Goal: Ask a question: Seek information or help from site administrators or community

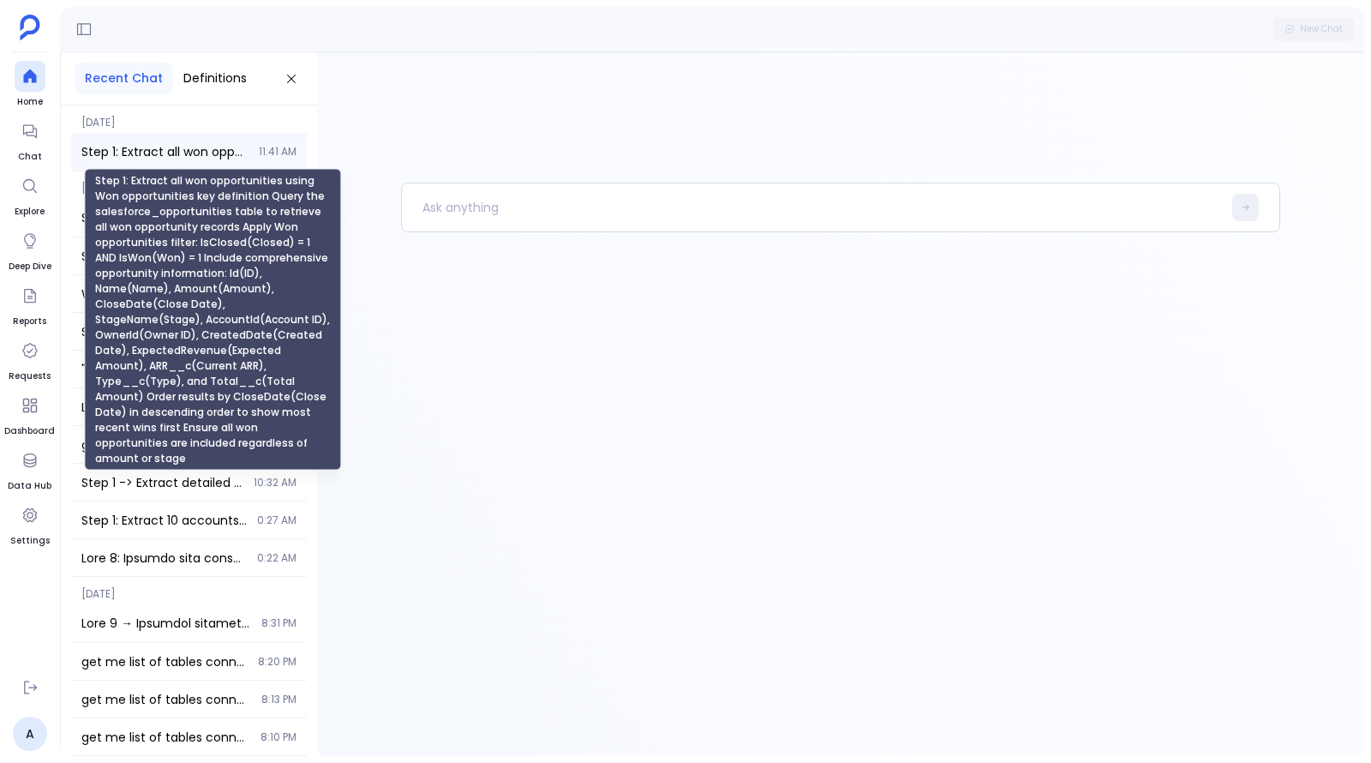
click at [212, 145] on span "Step 1: Extract all won opportunities using Won opportunities key definition Qu…" at bounding box center [164, 151] width 167 height 17
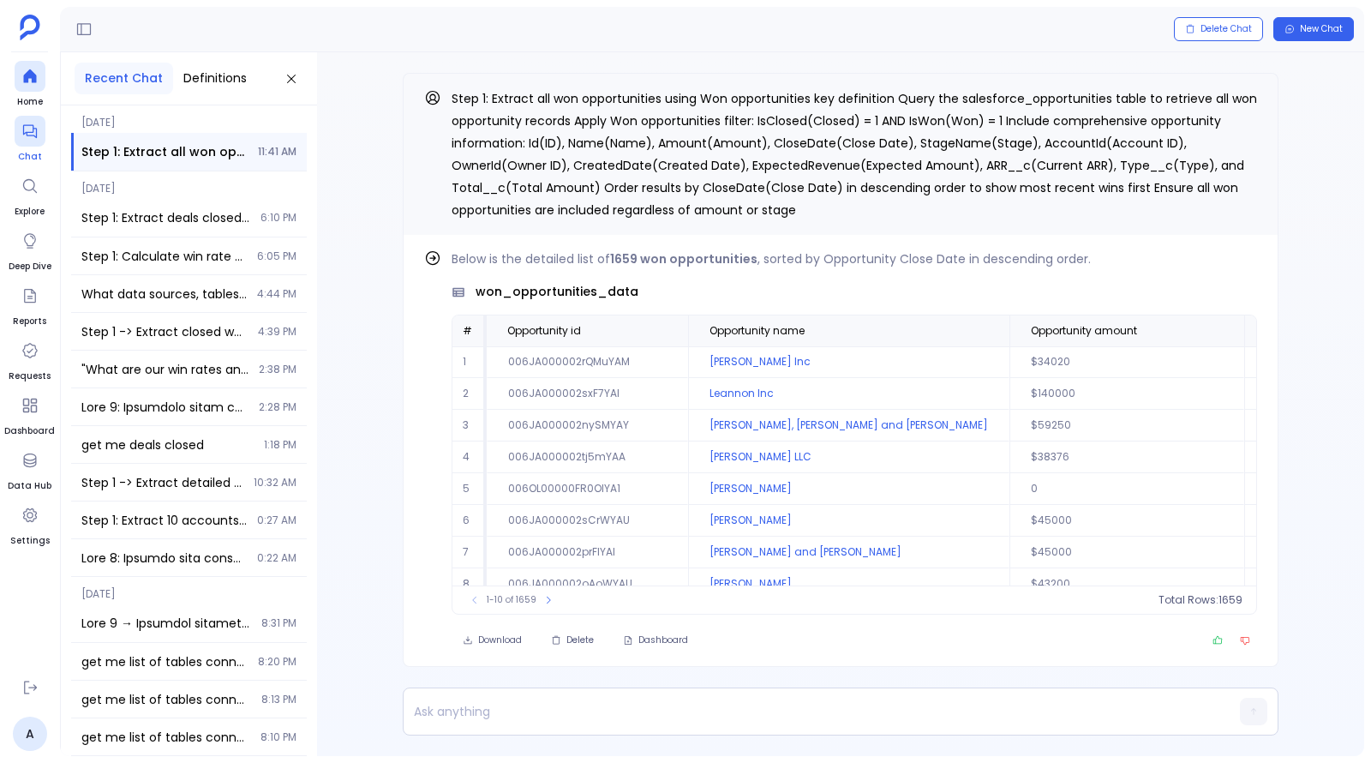
click at [20, 148] on link "Chat" at bounding box center [30, 140] width 31 height 48
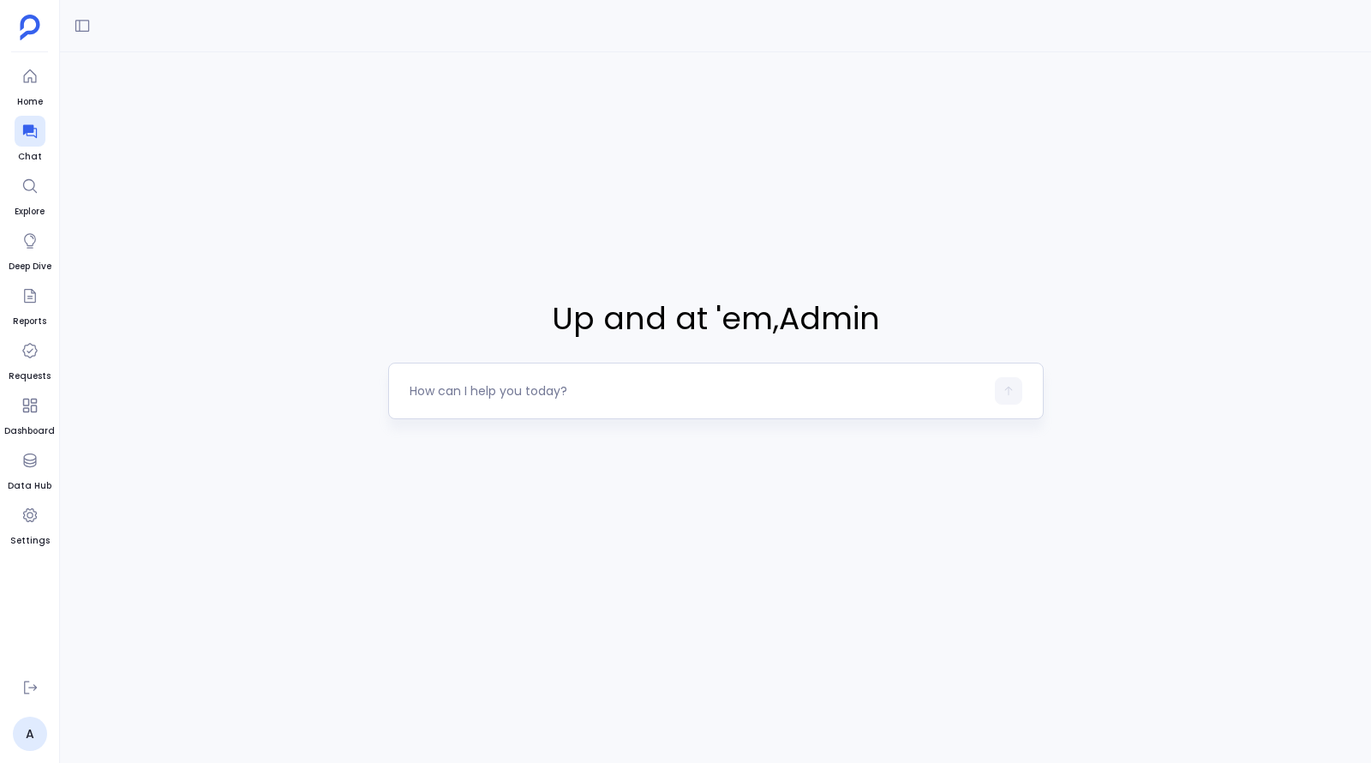
click at [525, 395] on textarea at bounding box center [697, 390] width 575 height 17
click at [46, 524] on link "Settings" at bounding box center [29, 524] width 39 height 48
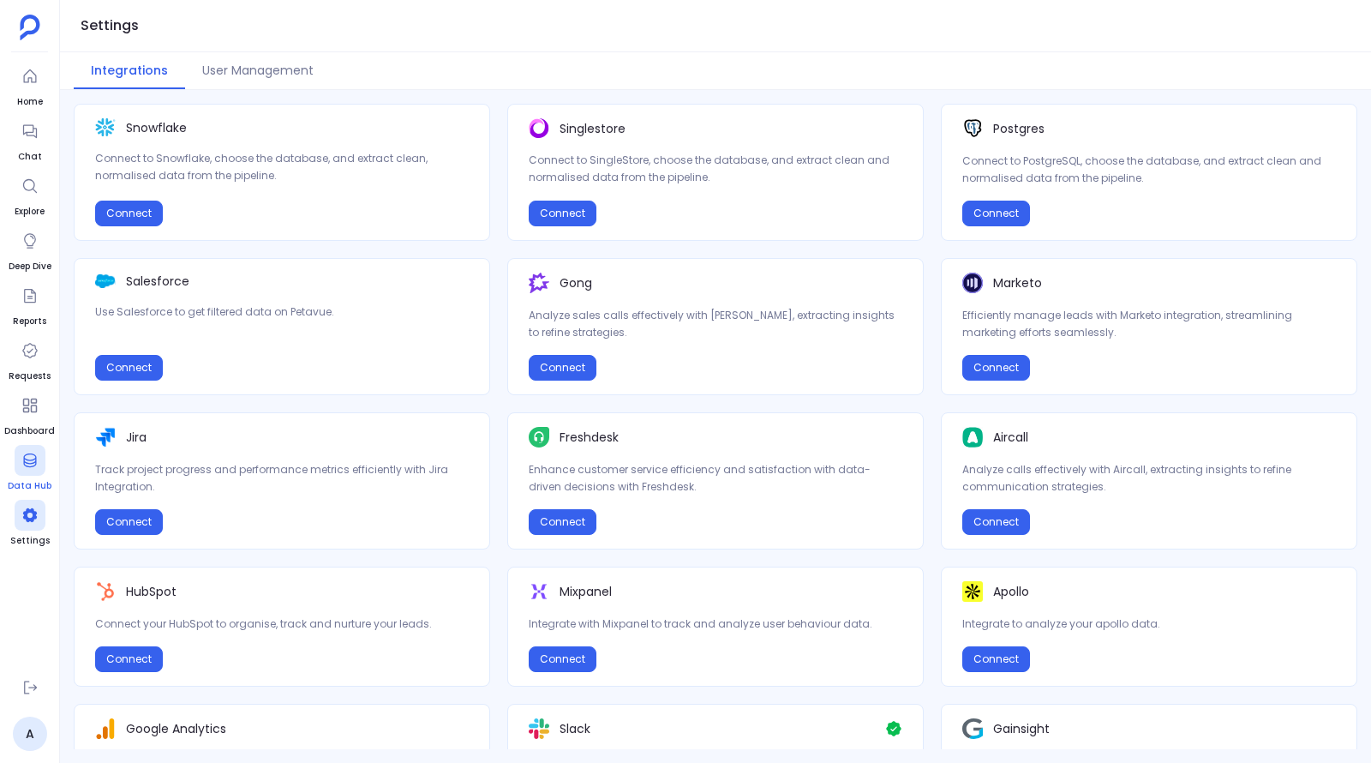
click at [27, 459] on icon at bounding box center [29, 460] width 17 height 17
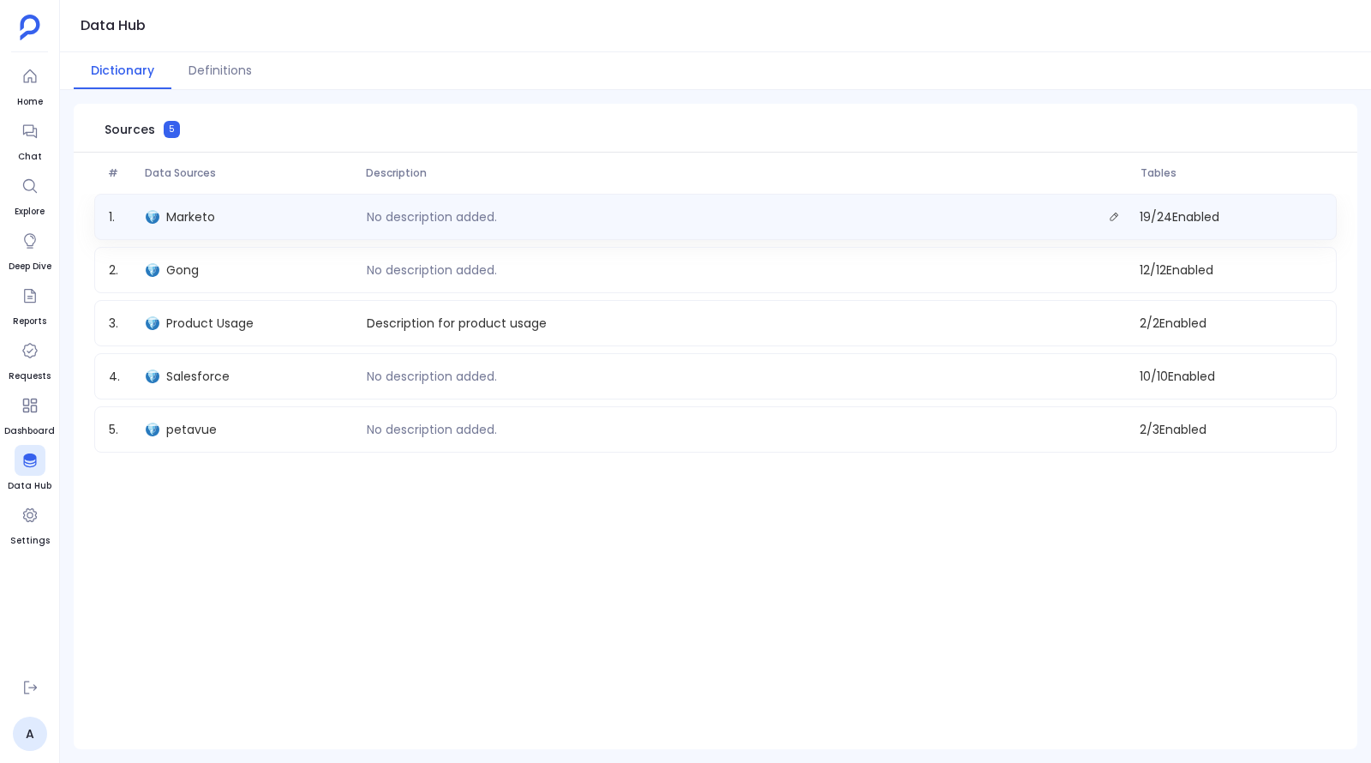
click at [269, 232] on div "1 . Marketo No description added. 19 / 24 Enabled" at bounding box center [715, 217] width 1243 height 46
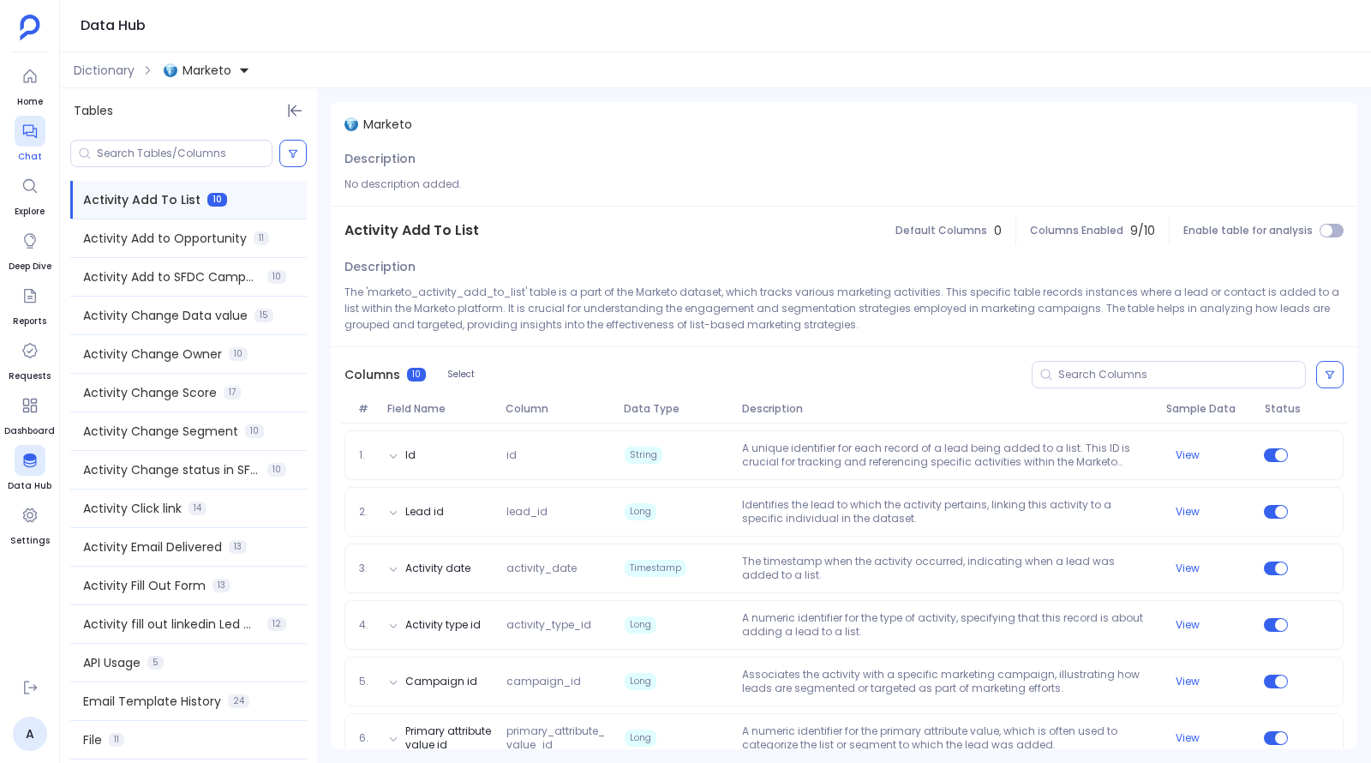
click at [39, 141] on div at bounding box center [30, 131] width 31 height 31
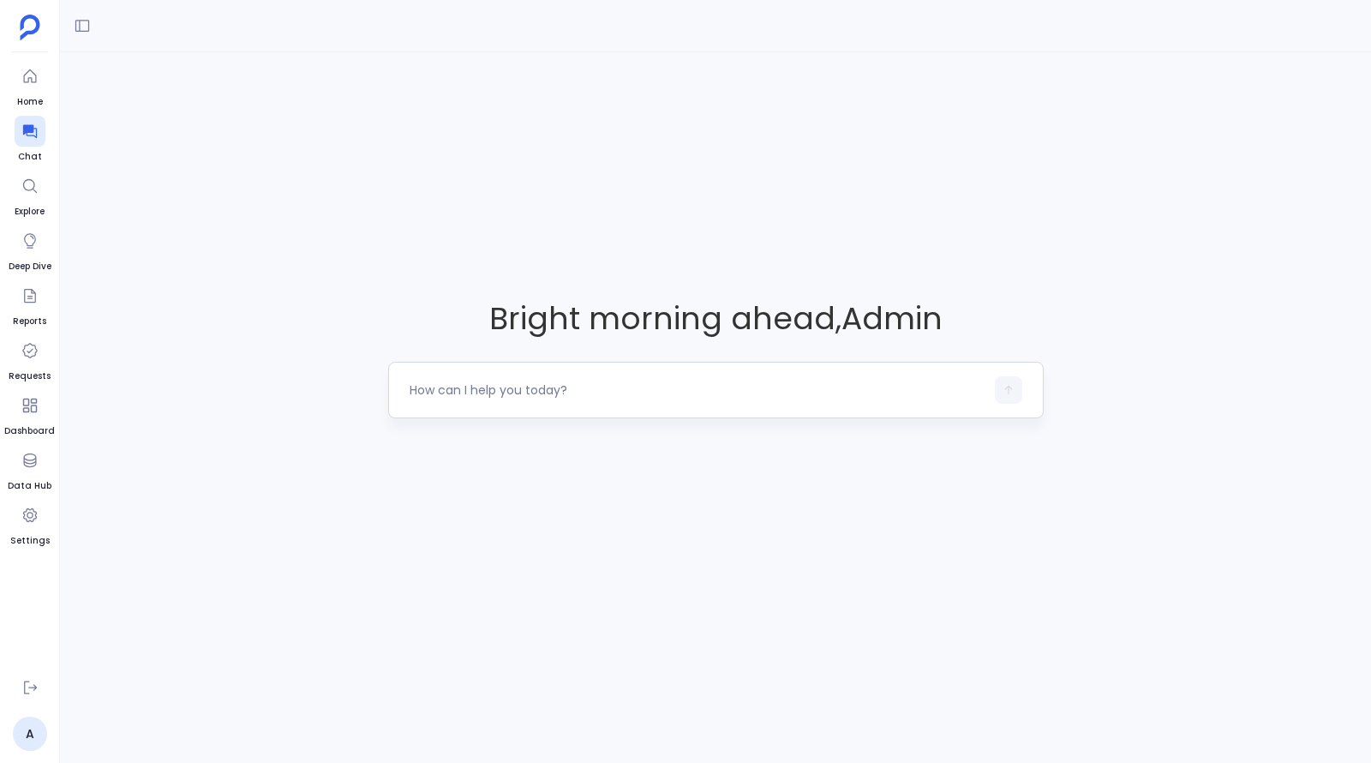
click at [501, 375] on div at bounding box center [716, 390] width 656 height 57
click at [517, 399] on div at bounding box center [697, 389] width 575 height 27
click at [517, 390] on textarea at bounding box center [697, 389] width 575 height 17
click at [909, 480] on div "Bright morning ahead , Admin" at bounding box center [715, 357] width 1311 height 610
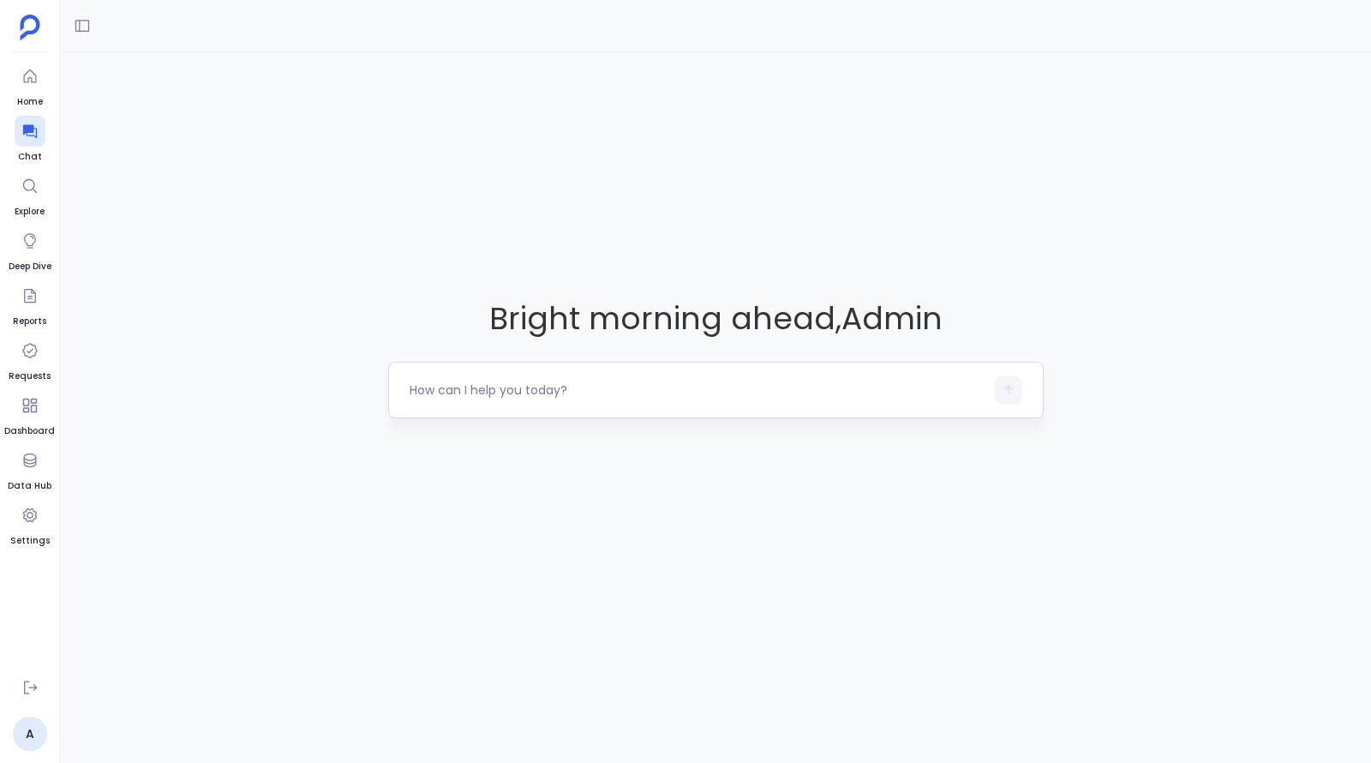
click at [771, 390] on textarea at bounding box center [697, 389] width 575 height 17
click at [794, 493] on div "Bright morning ahead , Admin" at bounding box center [715, 357] width 1311 height 610
drag, startPoint x: 728, startPoint y: 321, endPoint x: 890, endPoint y: 321, distance: 162.8
click at [890, 321] on span "Bright morning ahead , Admin" at bounding box center [716, 319] width 656 height 44
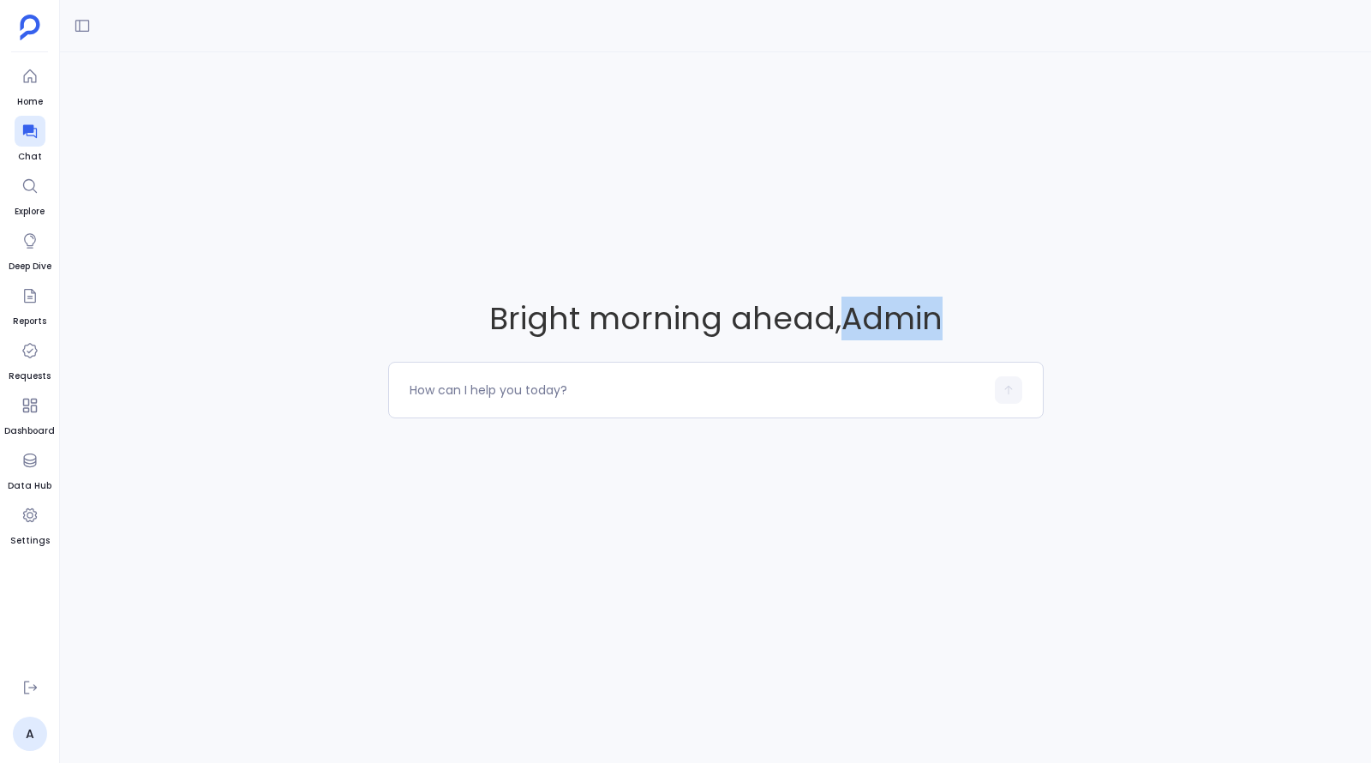
click at [890, 321] on span "Bright morning ahead , Admin" at bounding box center [716, 319] width 656 height 44
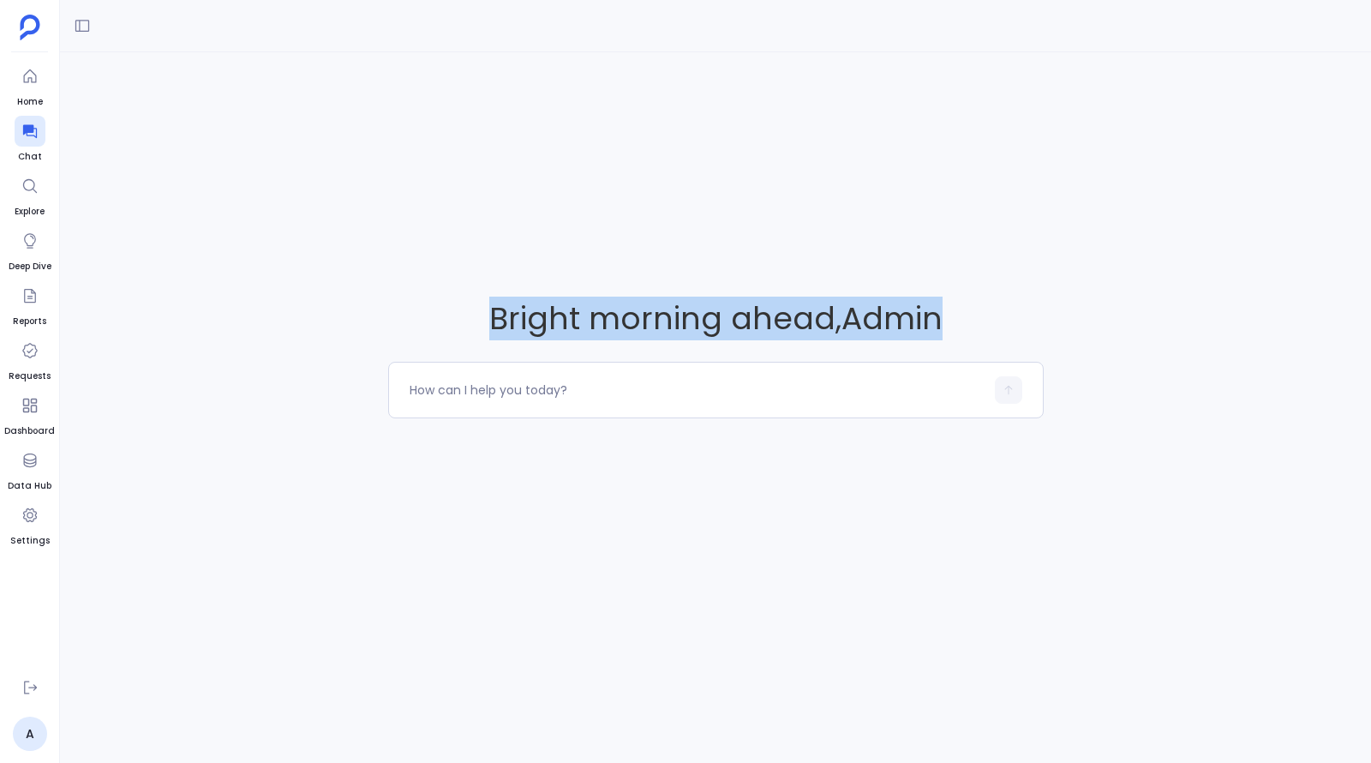
click at [890, 321] on span "Bright morning ahead , Admin" at bounding box center [716, 319] width 656 height 44
click at [917, 321] on span "Bright morning ahead , Admin" at bounding box center [716, 319] width 656 height 44
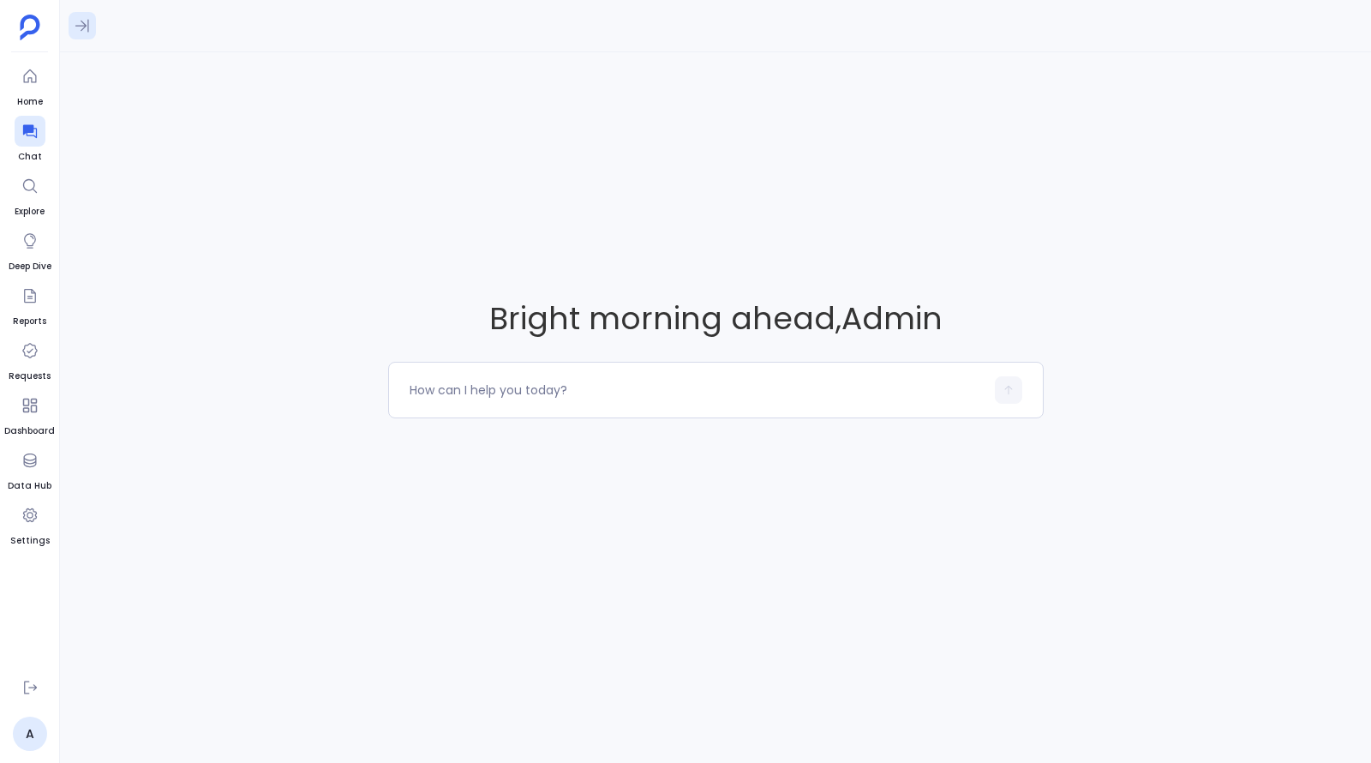
click at [82, 29] on icon at bounding box center [82, 26] width 14 height 13
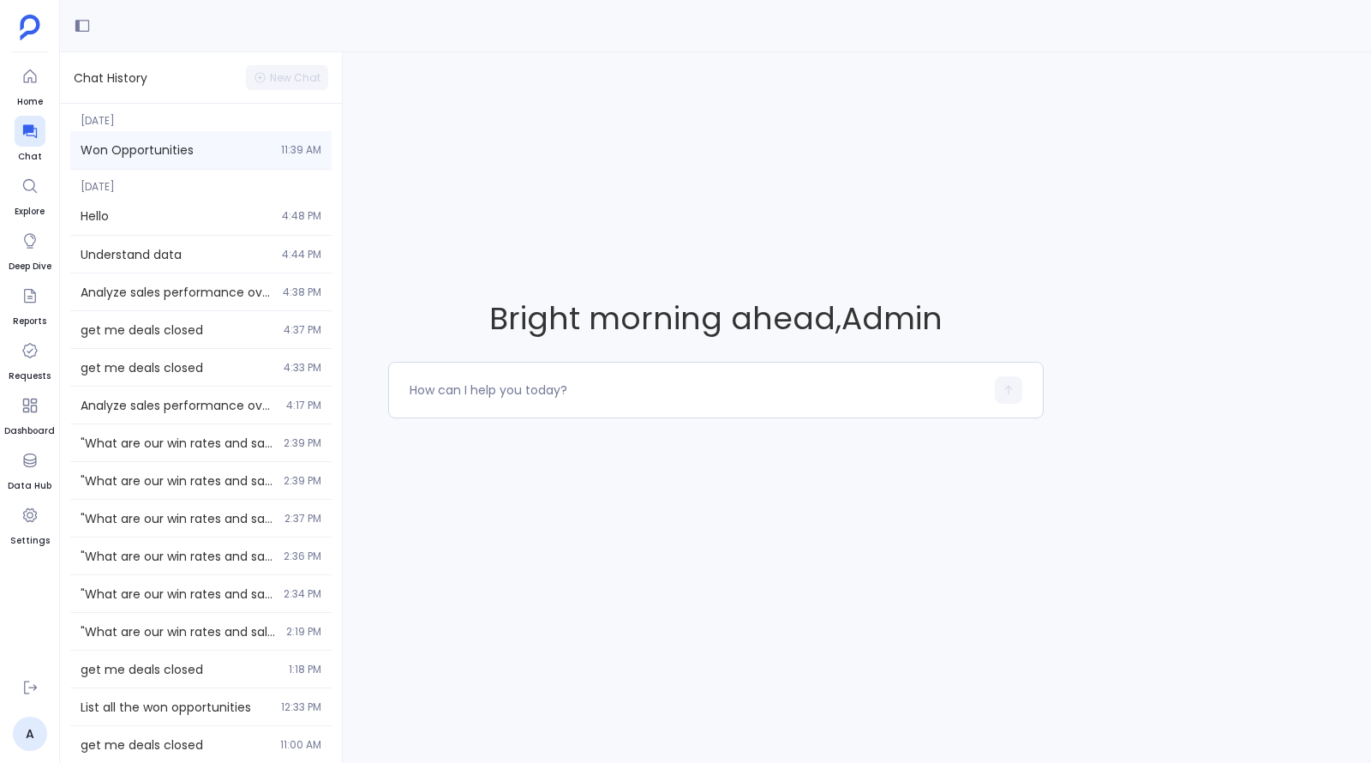
click at [135, 160] on div "Won Opportunities 11:39 AM" at bounding box center [200, 150] width 261 height 38
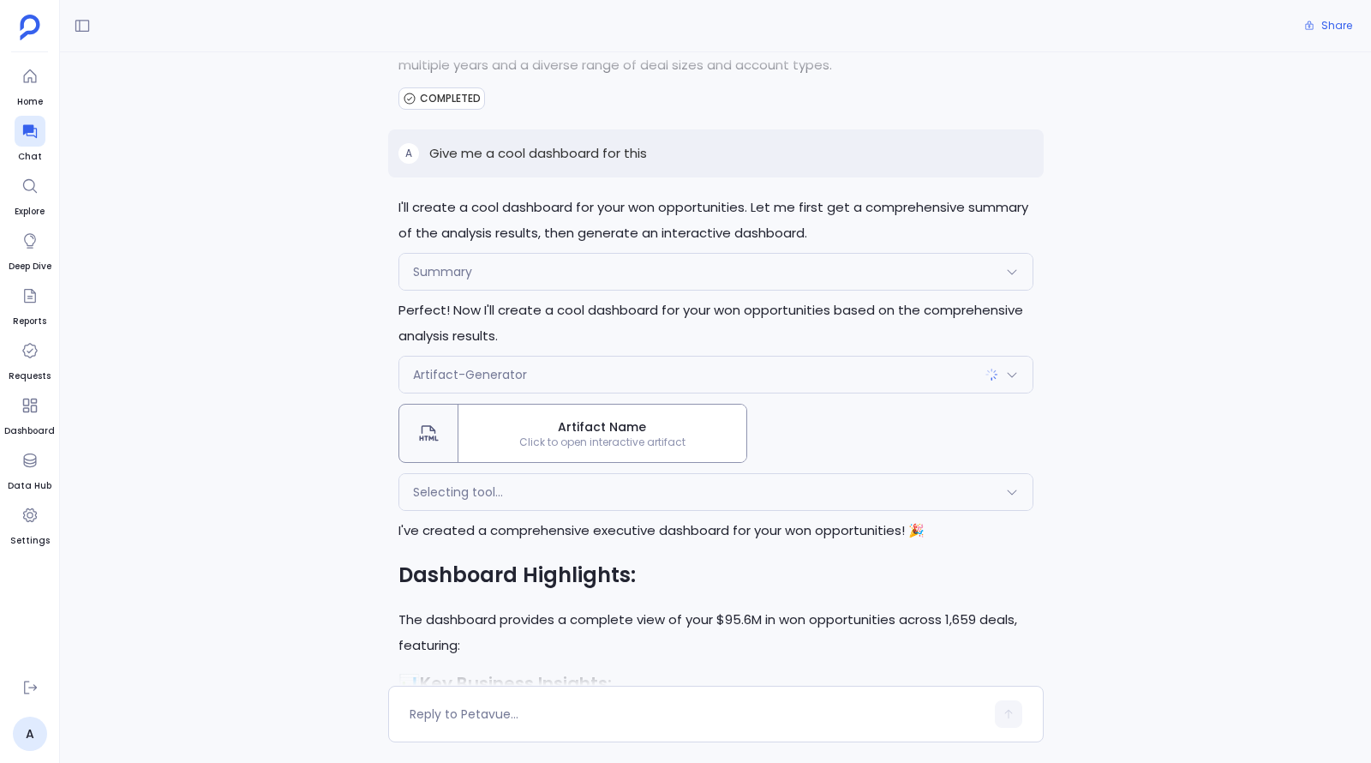
scroll to position [2396, 0]
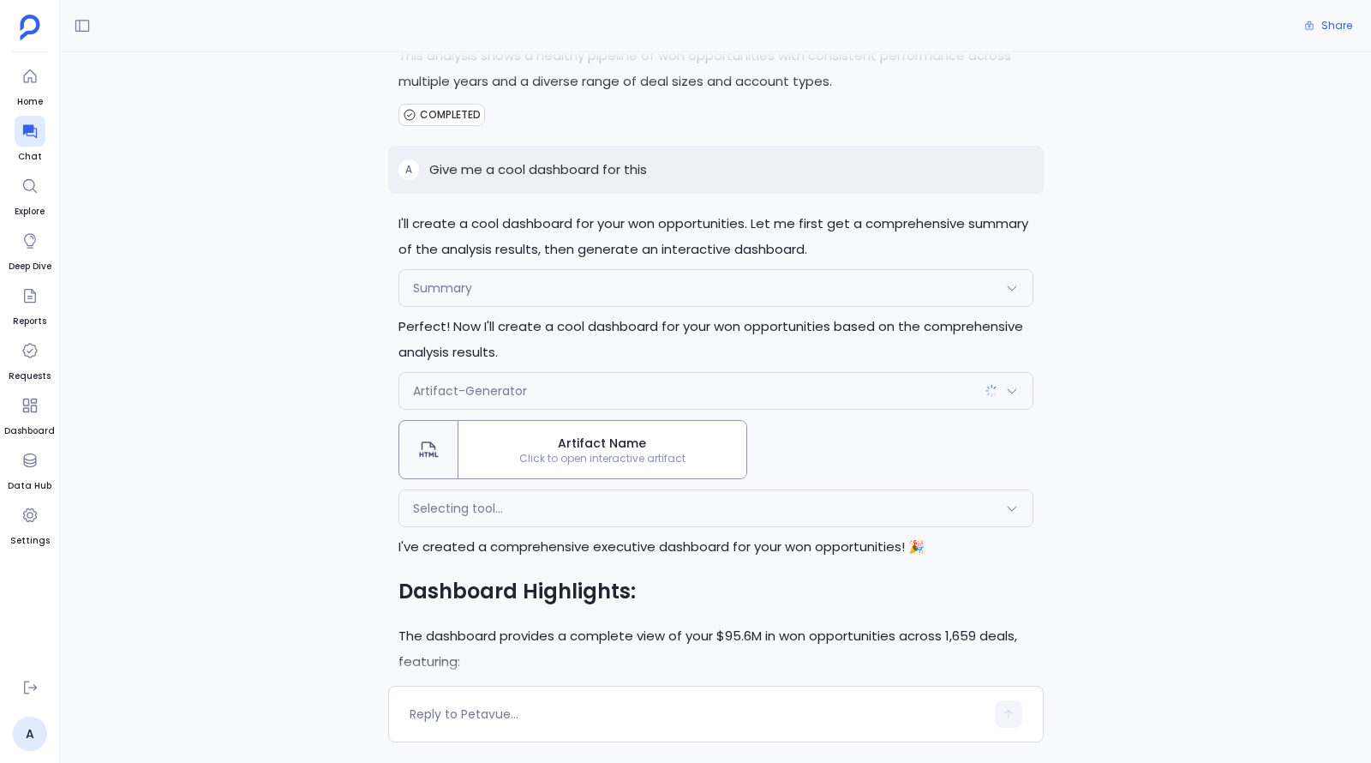
click at [683, 503] on div "Selecting tool..." at bounding box center [715, 508] width 633 height 36
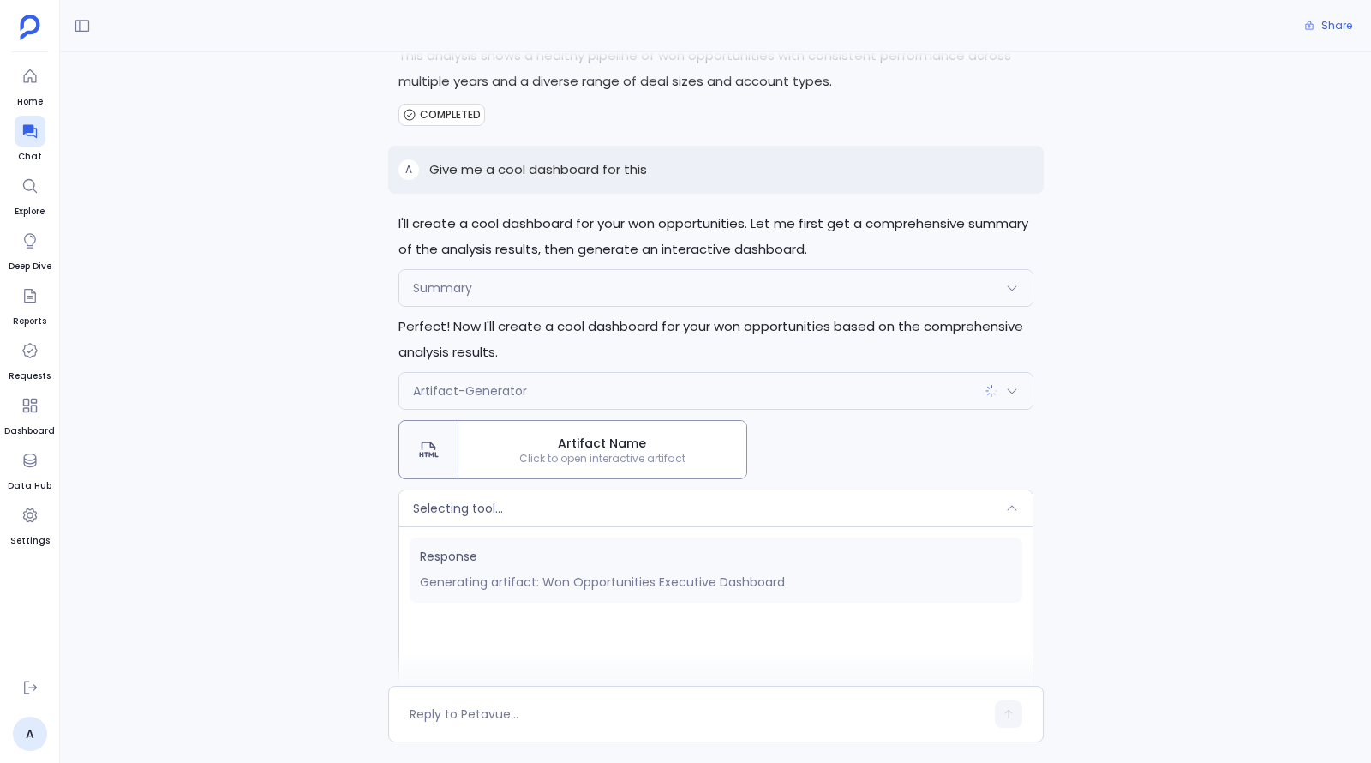
scroll to position [2641, 0]
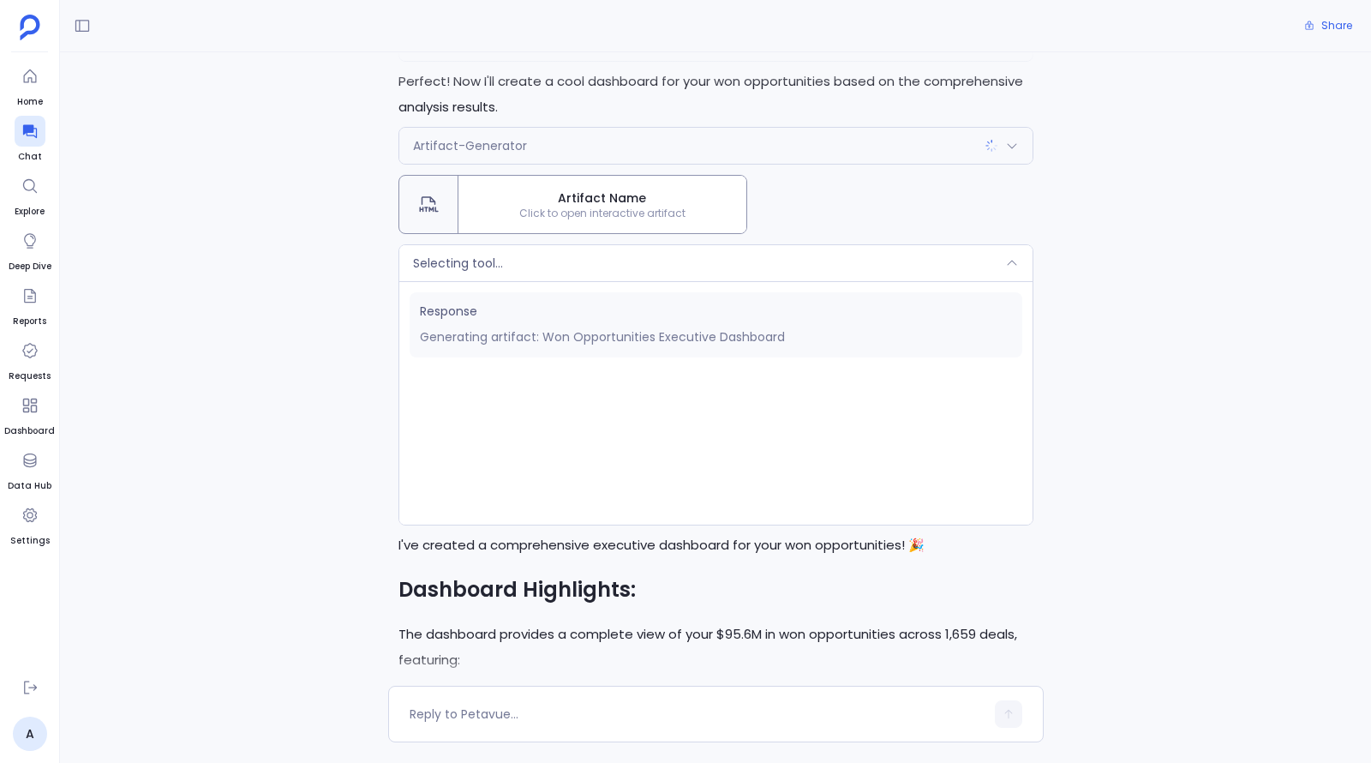
click at [770, 255] on div "Selecting tool..." at bounding box center [715, 263] width 633 height 36
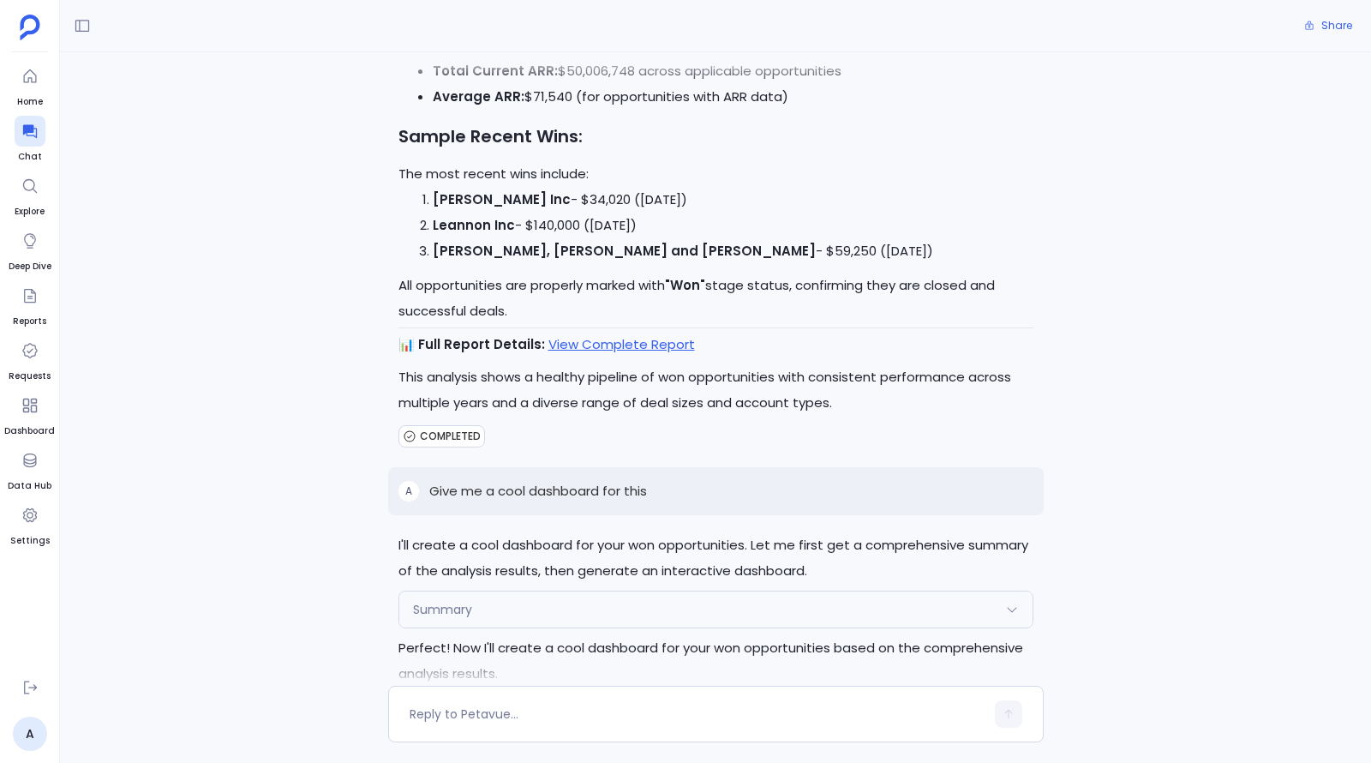
scroll to position [2074, 0]
click at [586, 344] on link "View Complete Report" at bounding box center [622, 345] width 147 height 18
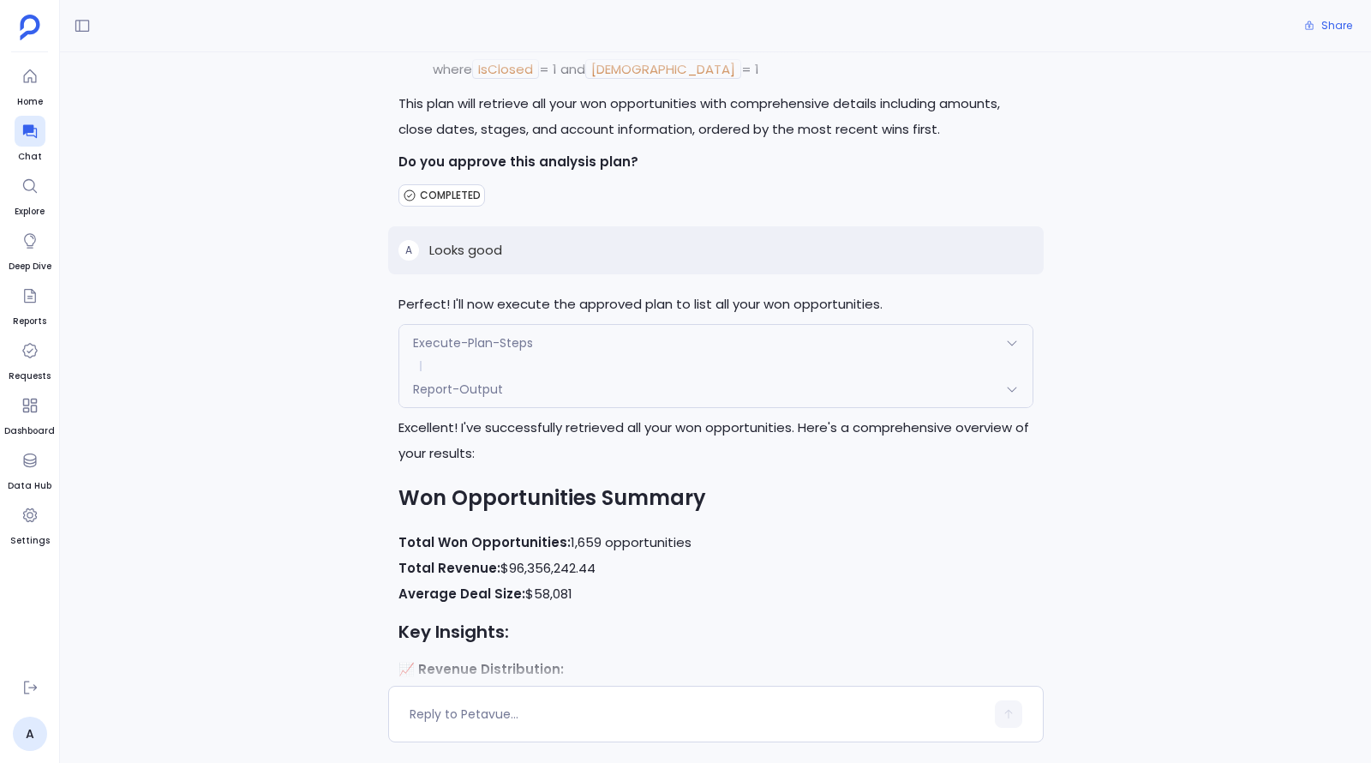
scroll to position [891, 0]
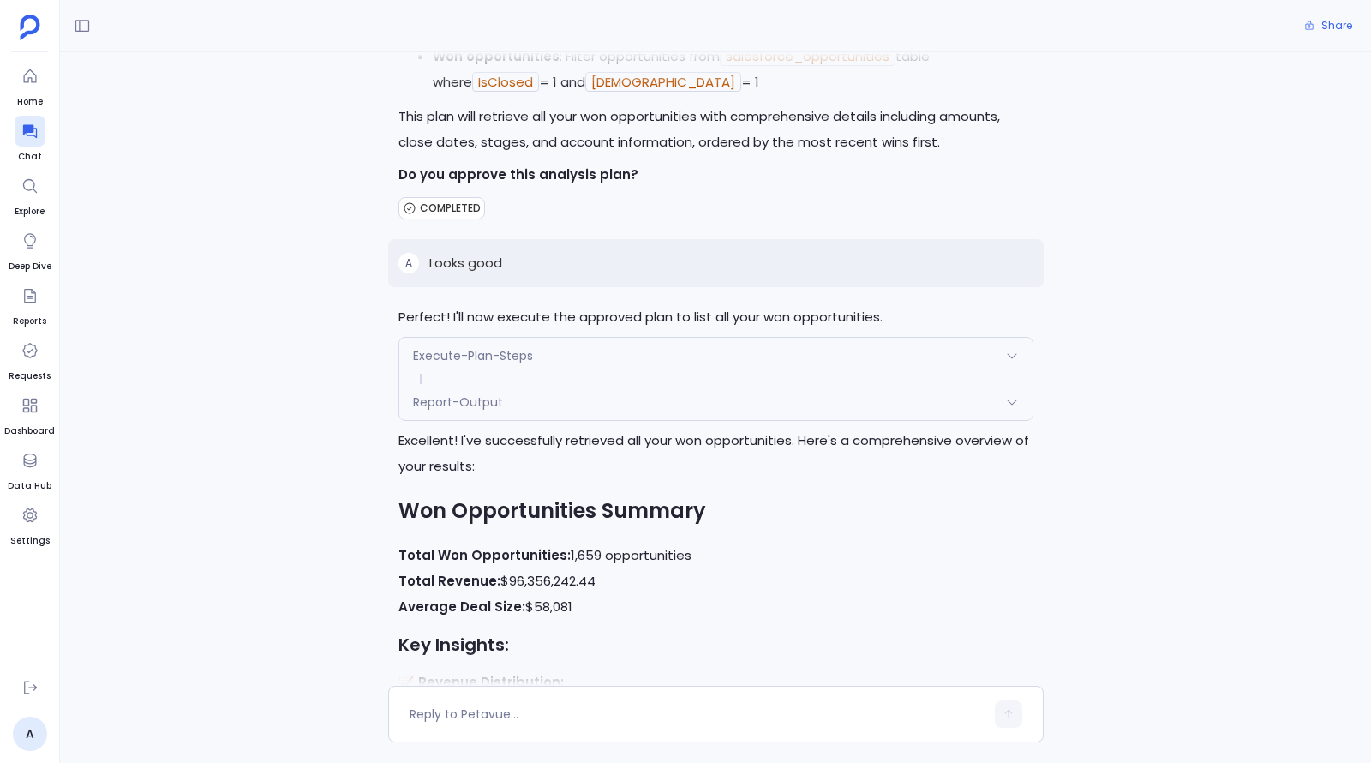
click at [794, 338] on div "Execute-Plan-Steps" at bounding box center [715, 356] width 633 height 36
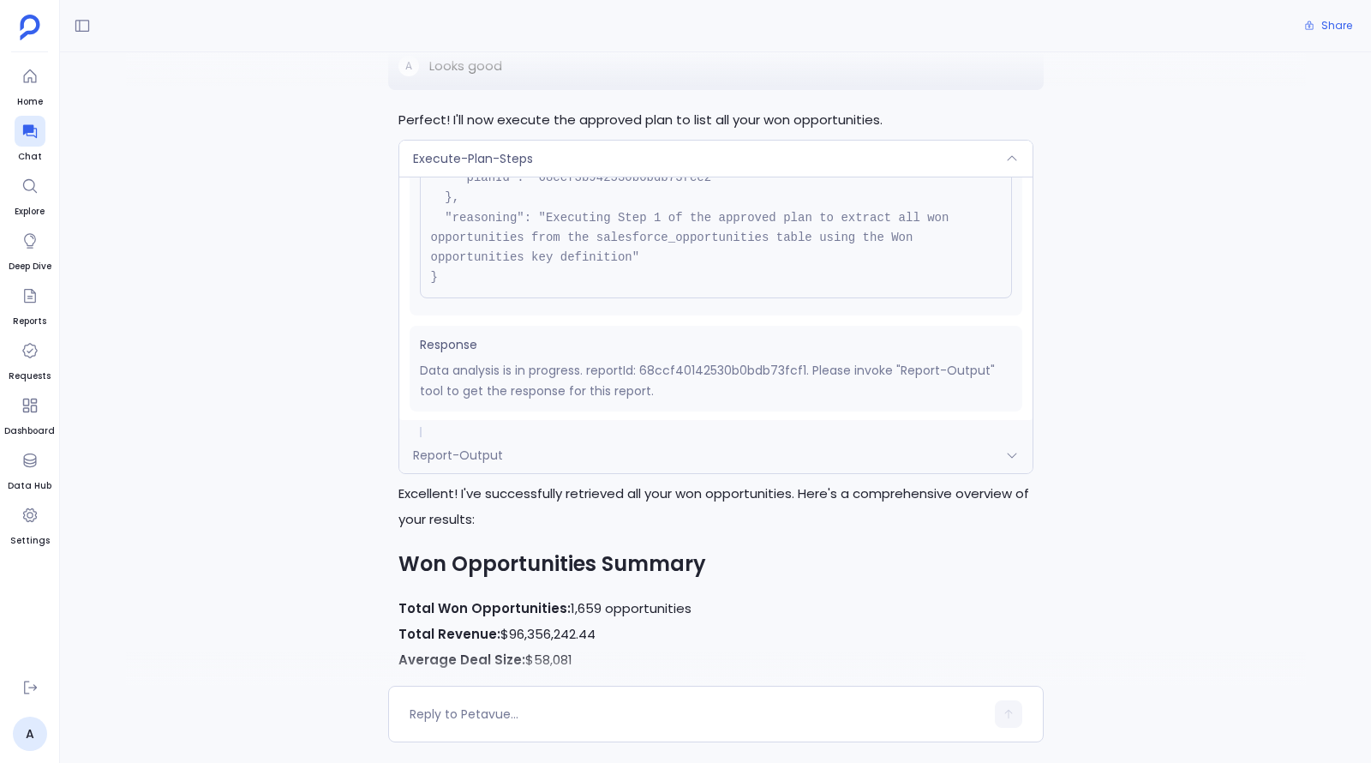
scroll to position [1076, 0]
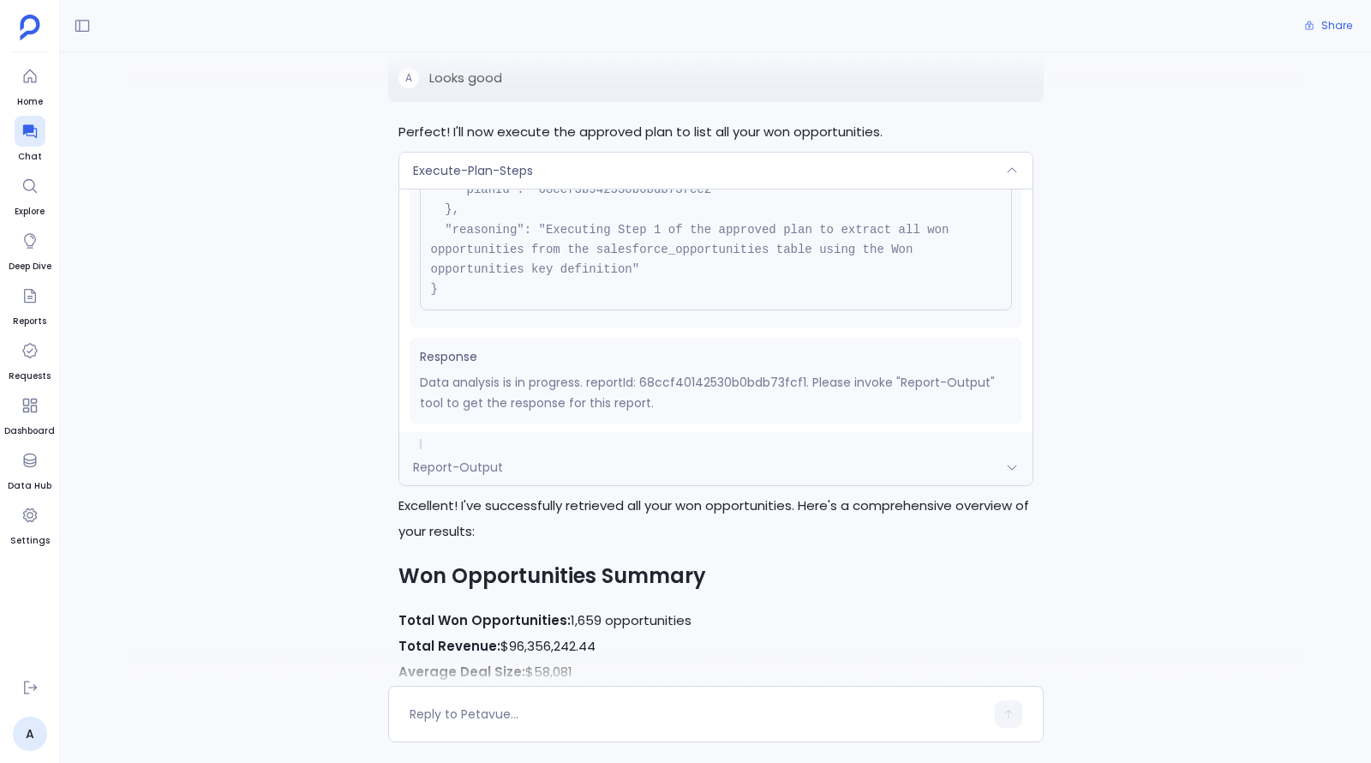
click at [746, 449] on div "Report-Output" at bounding box center [715, 467] width 633 height 36
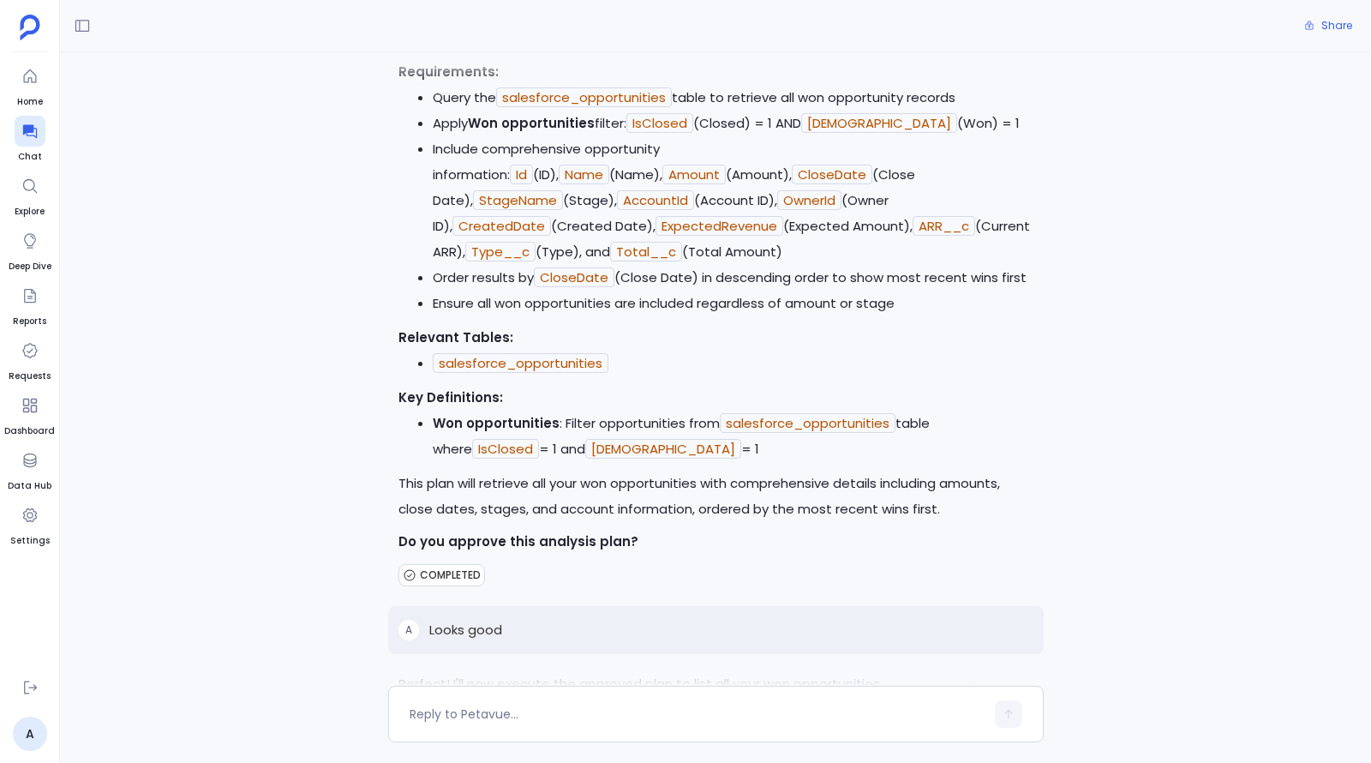
scroll to position [0, 0]
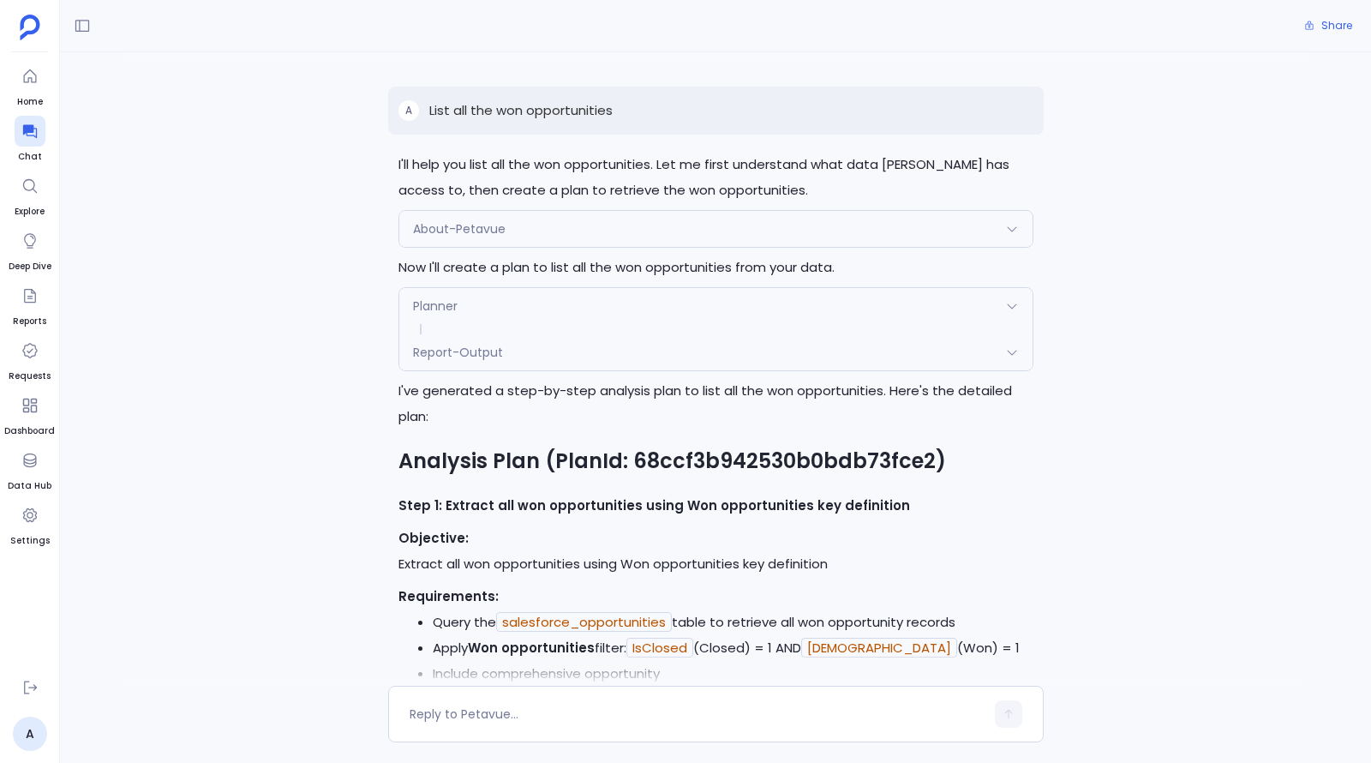
click at [517, 113] on p "List all the won opportunities" at bounding box center [520, 110] width 183 height 21
click at [517, 111] on p "List all the won opportunities" at bounding box center [520, 110] width 183 height 21
click at [517, 124] on div "A List all the won opportunities" at bounding box center [716, 111] width 656 height 48
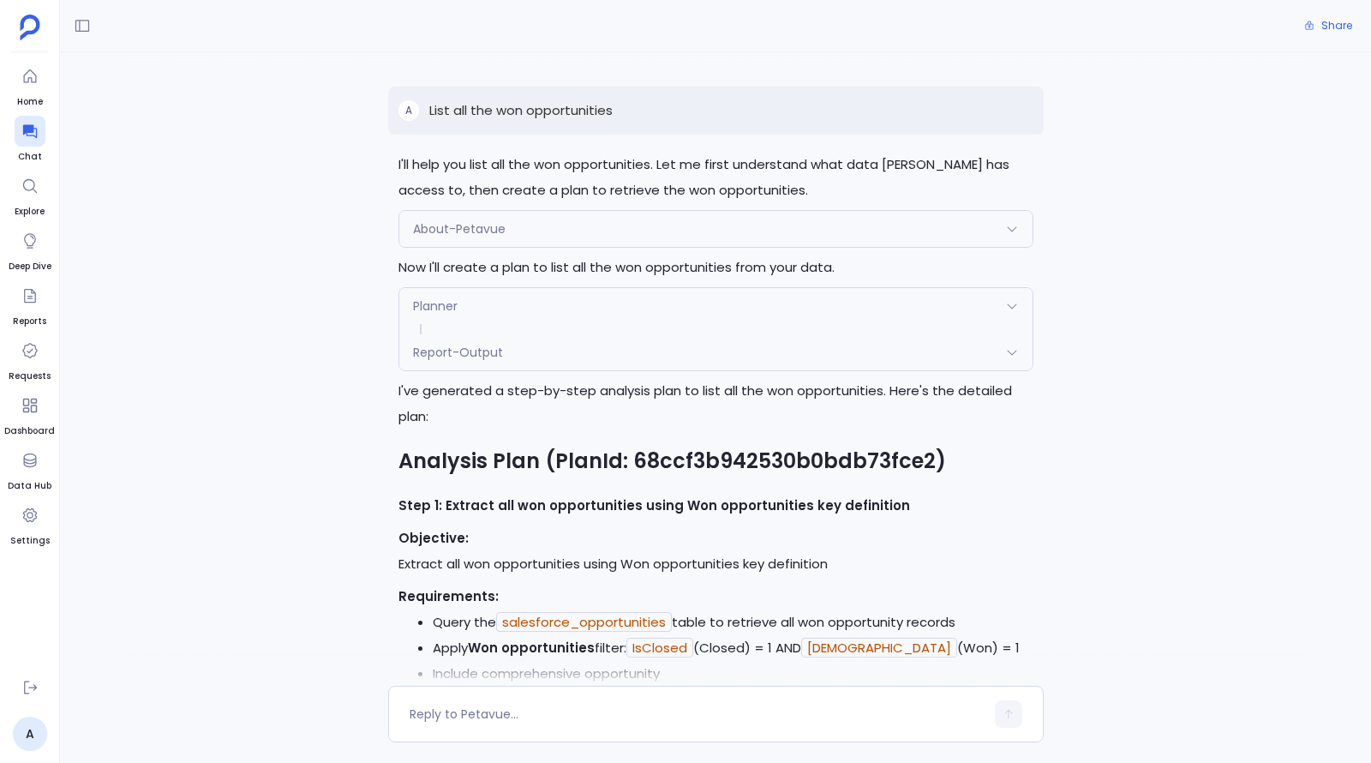
click at [517, 123] on div "A List all the won opportunities" at bounding box center [716, 111] width 656 height 48
click at [517, 117] on p "List all the won opportunities" at bounding box center [520, 110] width 183 height 21
copy p "List all the won opportunities"
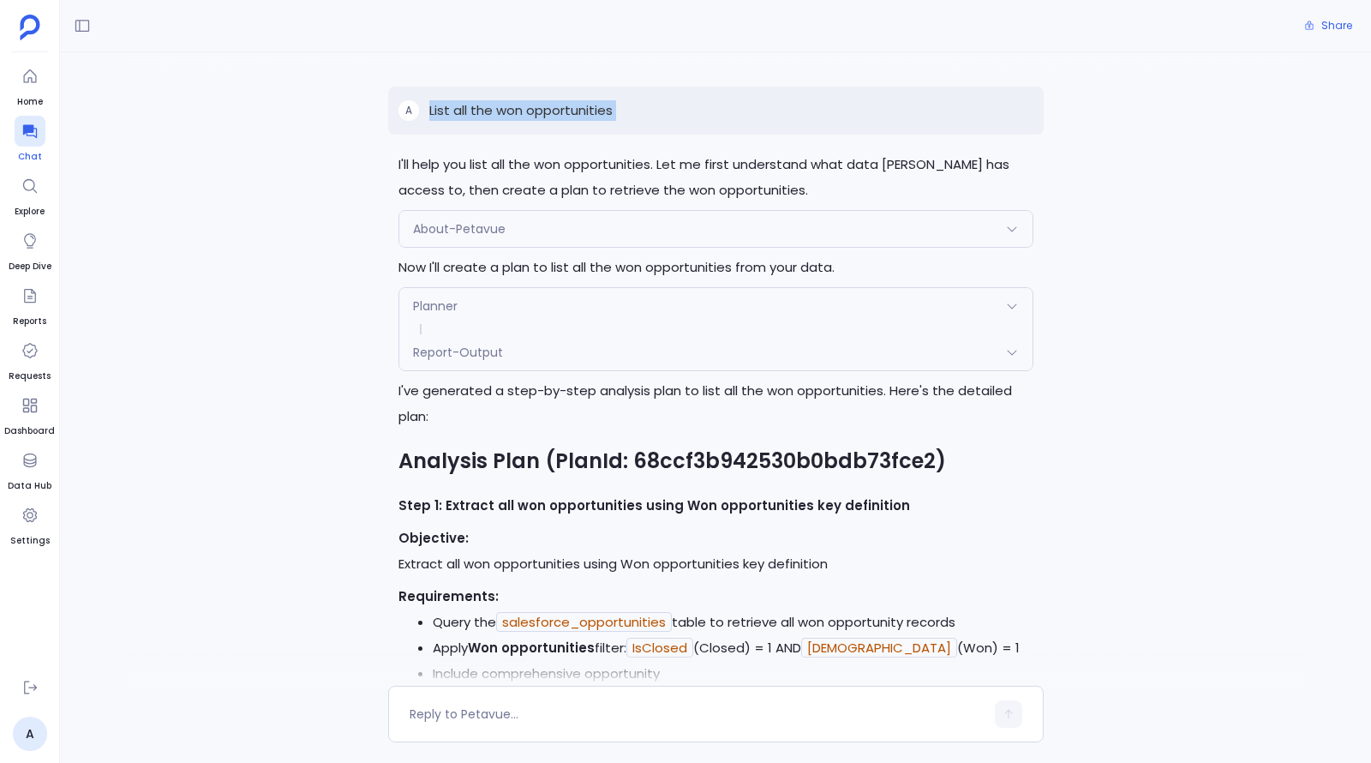
click at [37, 131] on icon at bounding box center [29, 131] width 17 height 17
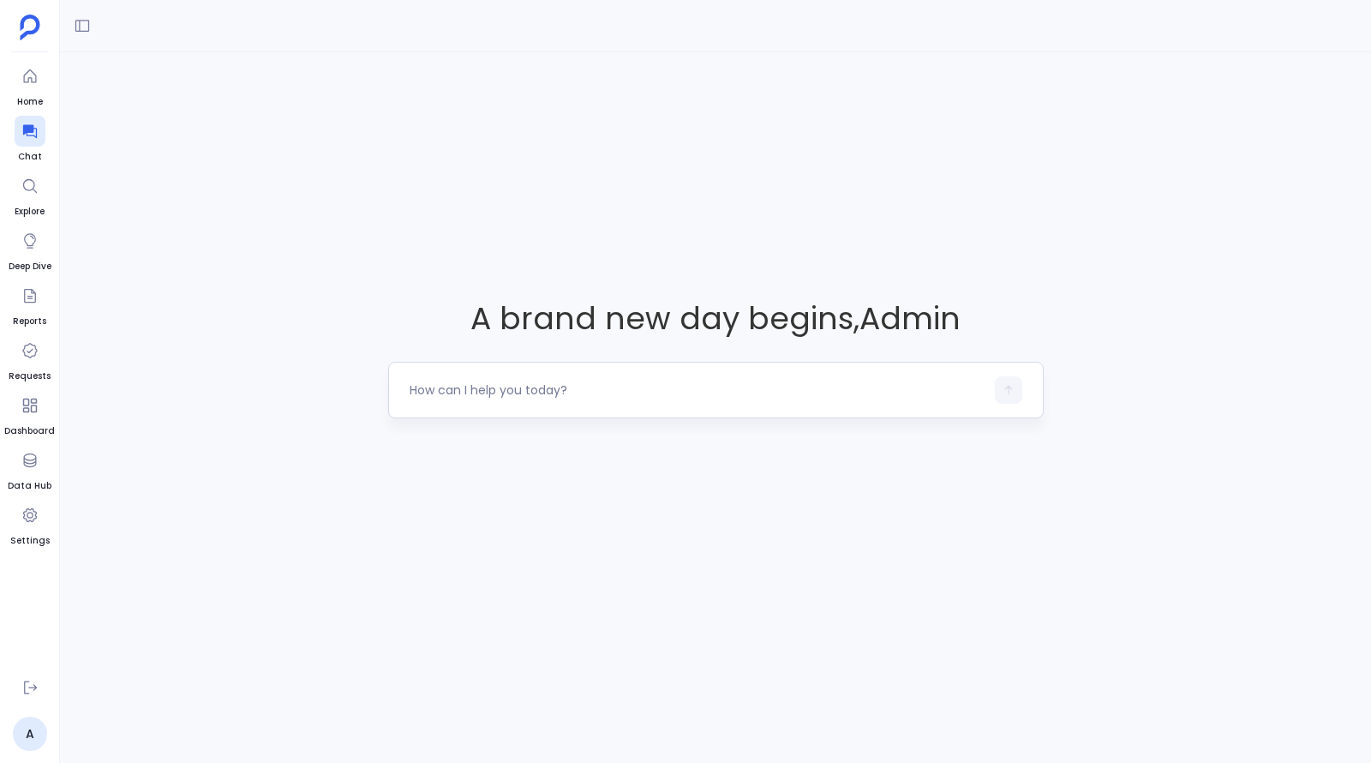
click at [576, 396] on textarea at bounding box center [697, 389] width 575 height 17
type textarea "Which opportunities won last year are at risk of churn"
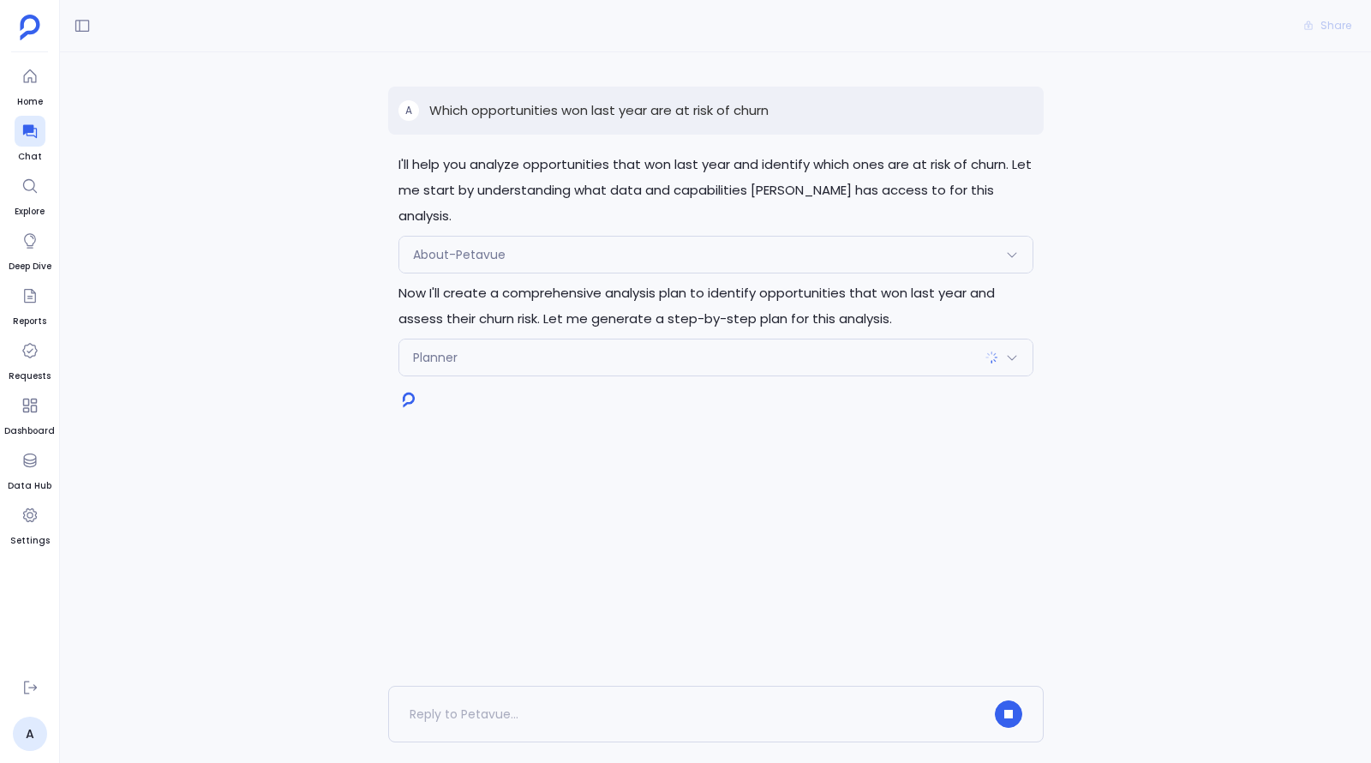
click at [494, 112] on p "Which opportunities won last year are at risk of churn" at bounding box center [598, 110] width 339 height 21
copy p "Which opportunities won last year are at risk of churn"
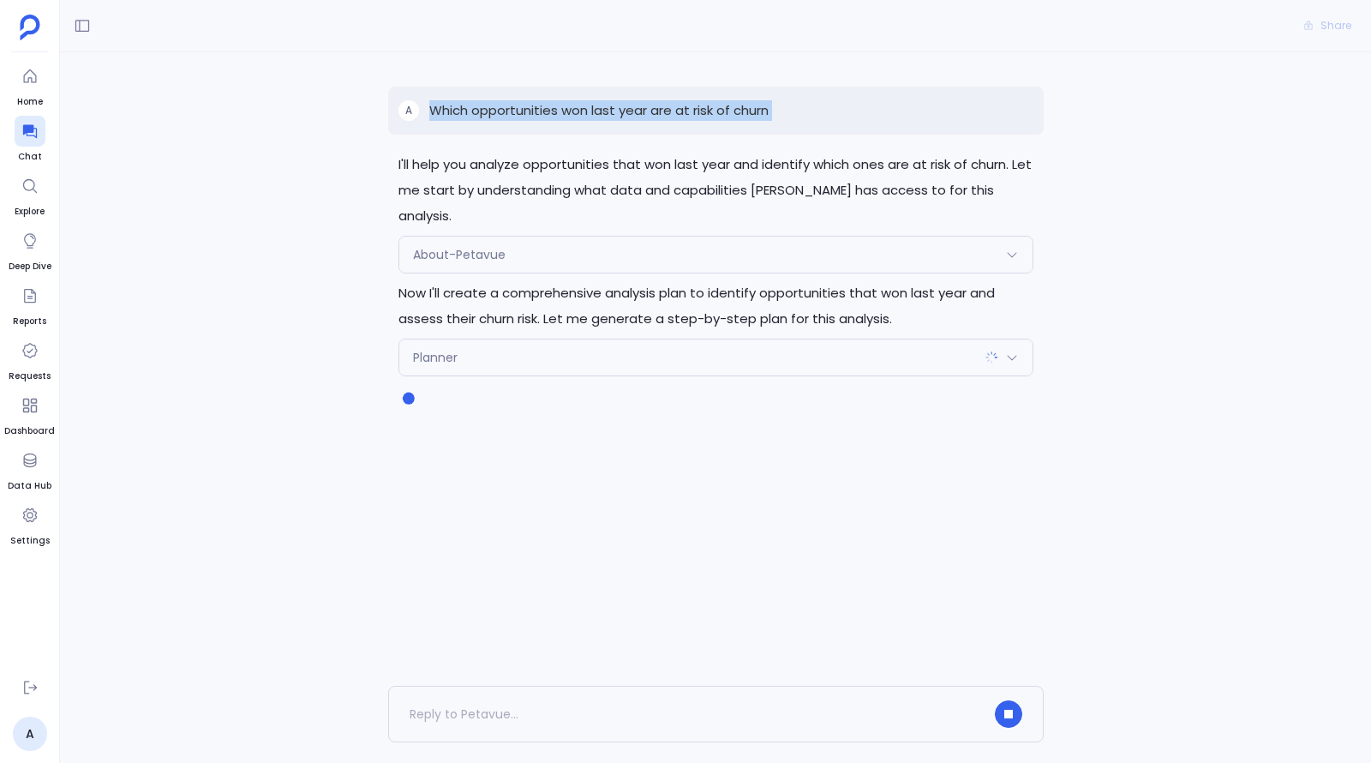
click at [494, 112] on p "Which opportunities won last year are at risk of churn" at bounding box center [598, 110] width 339 height 21
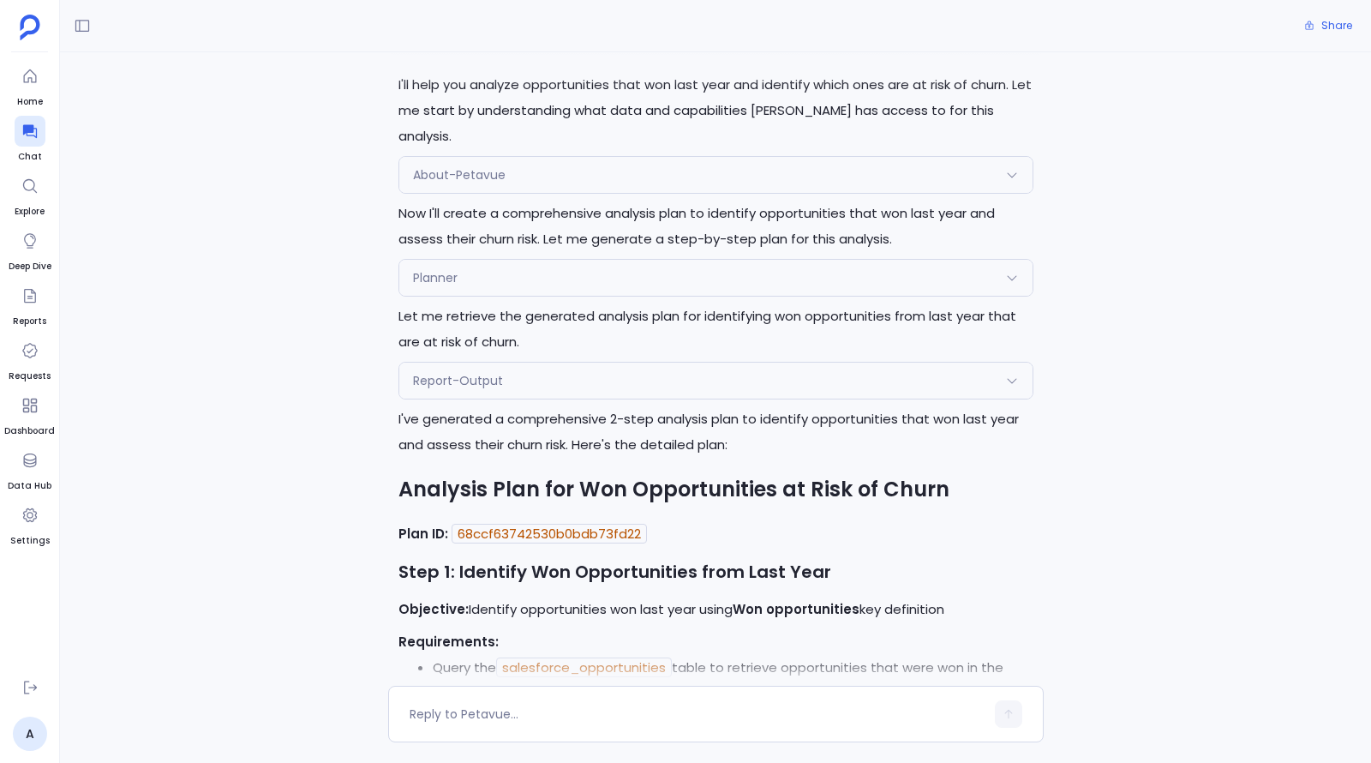
scroll to position [75, 0]
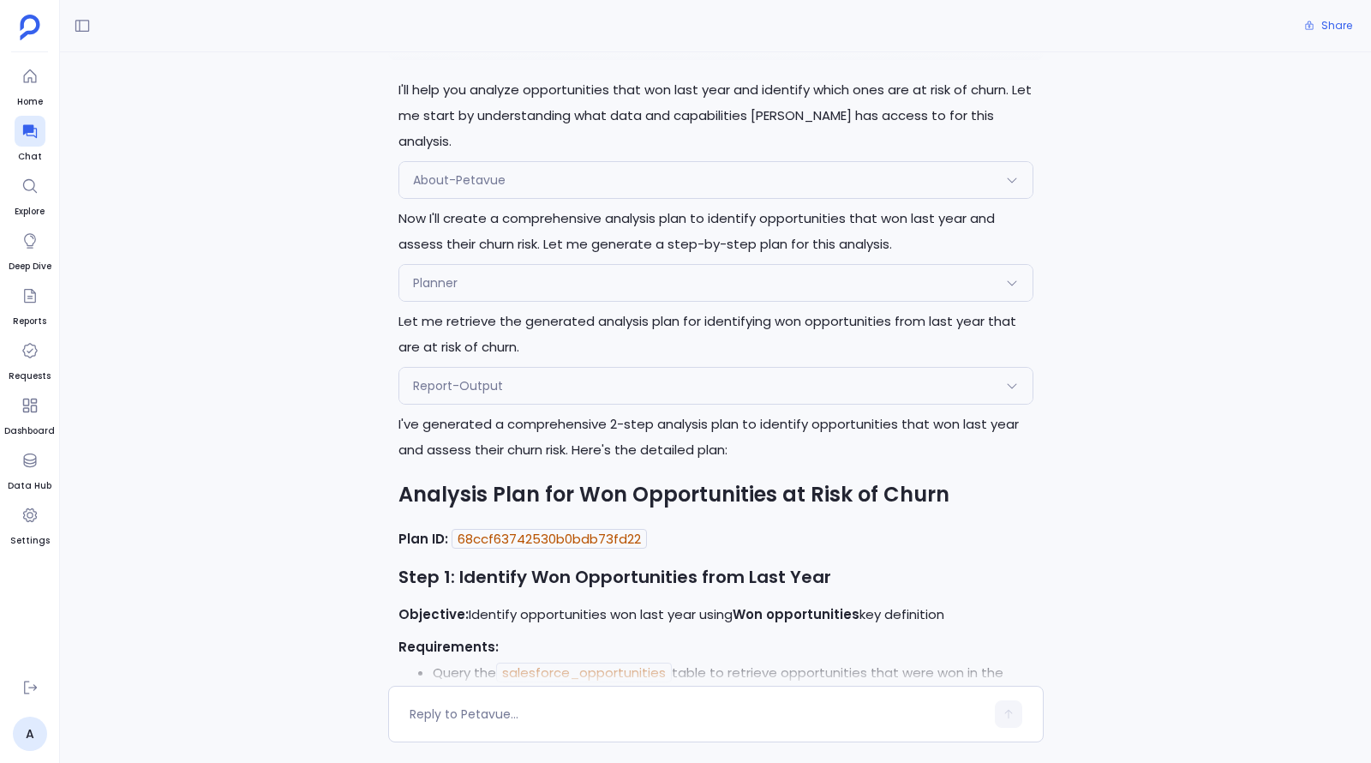
click at [530, 265] on div "Planner" at bounding box center [715, 283] width 633 height 36
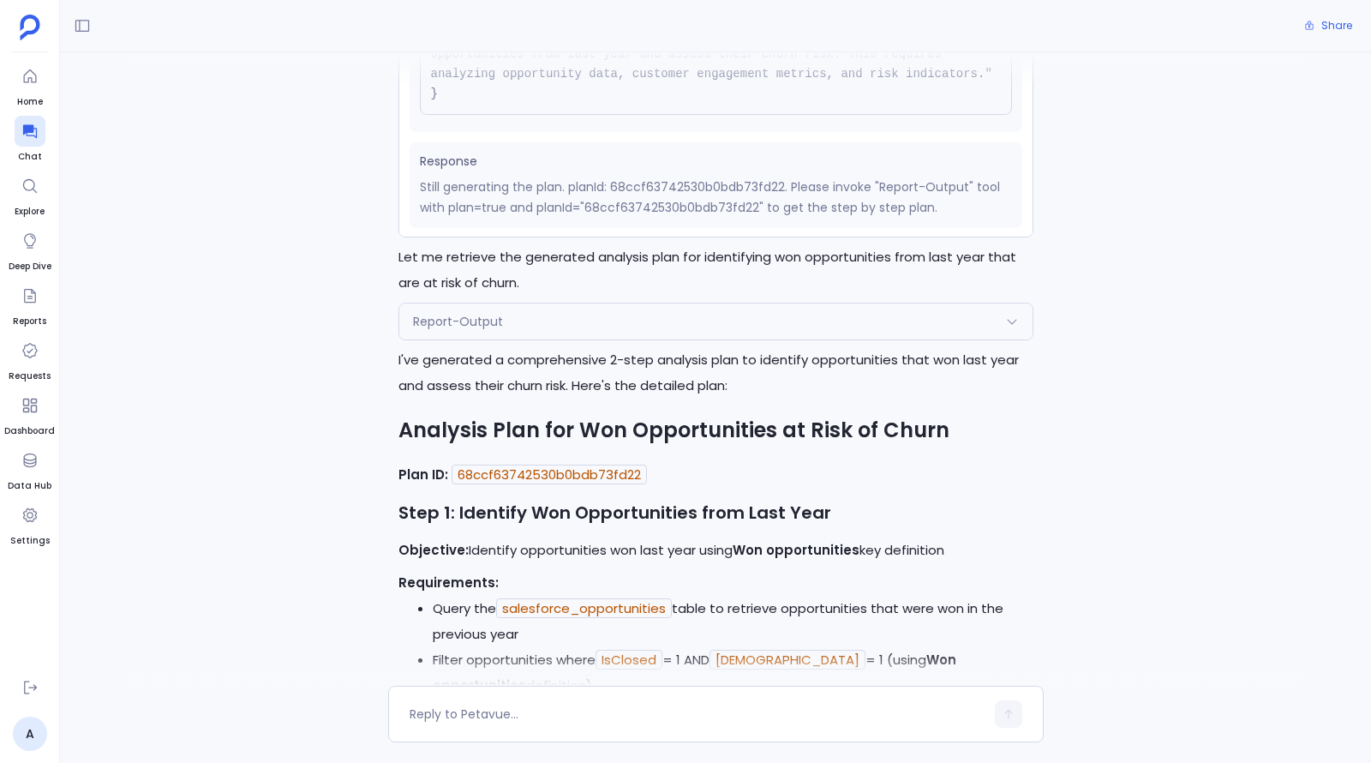
scroll to position [374, 0]
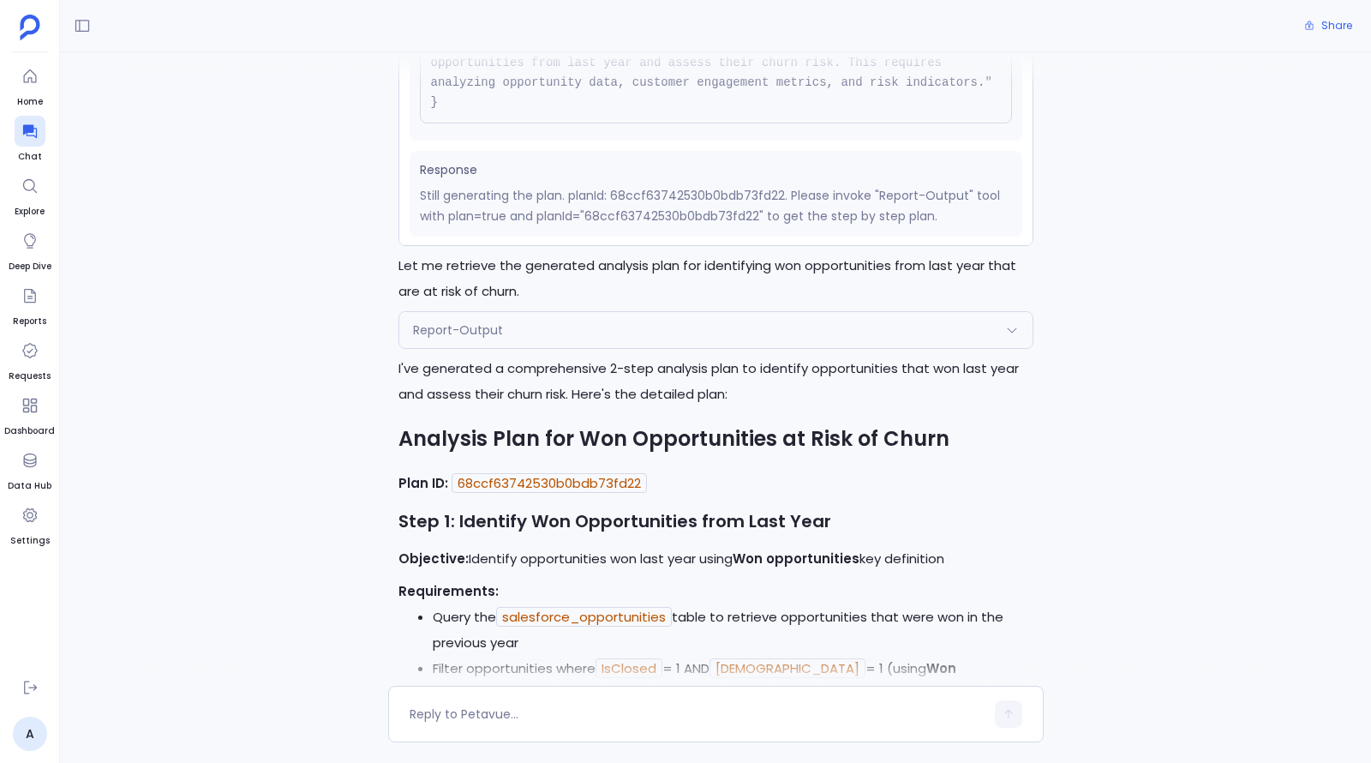
click at [535, 314] on div "Report-Output" at bounding box center [715, 330] width 633 height 36
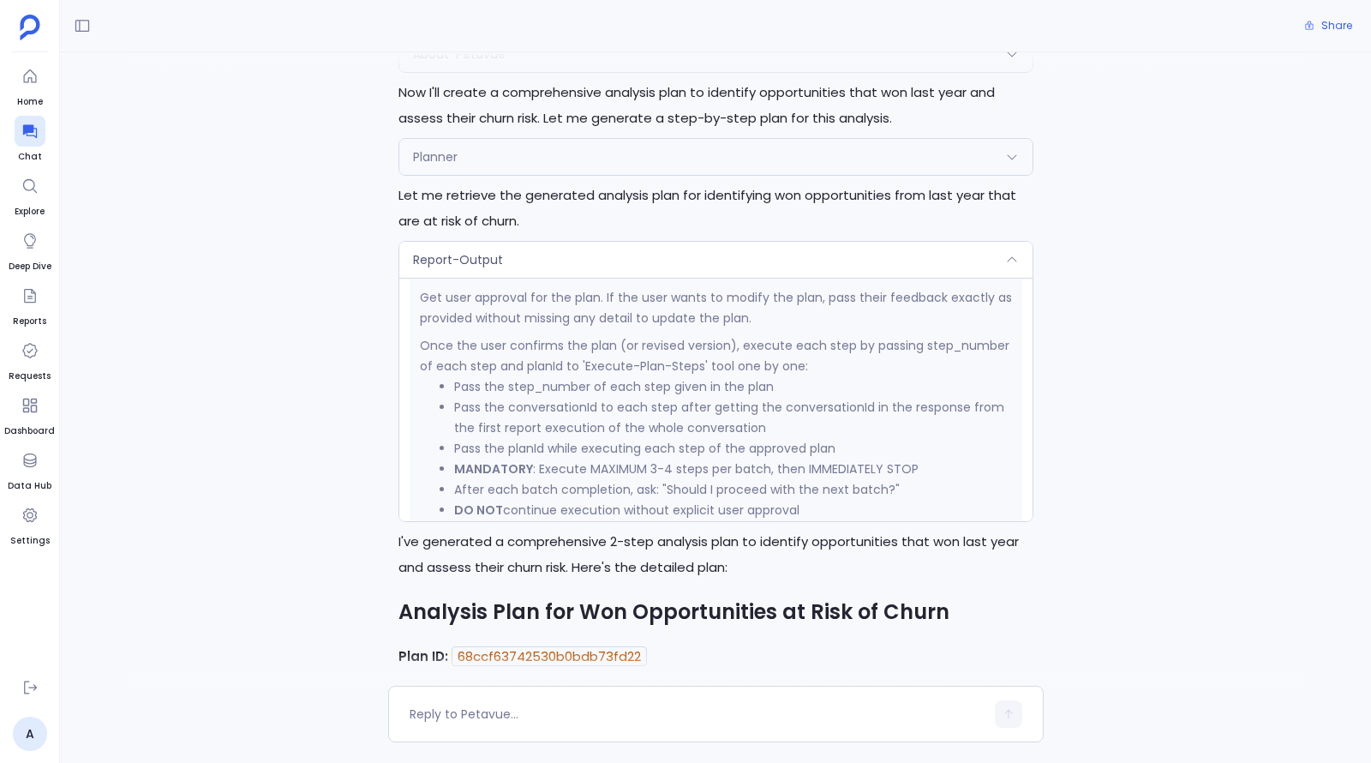
scroll to position [1697, 0]
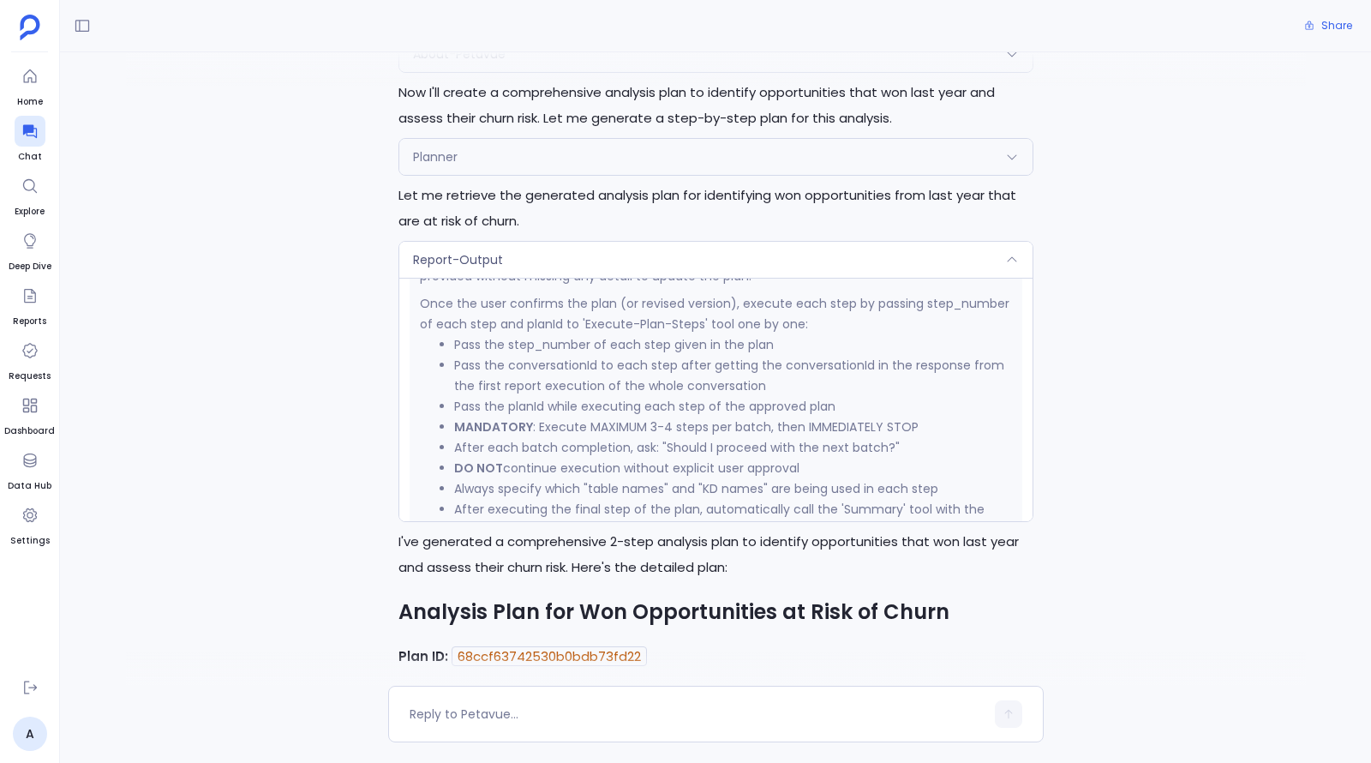
click at [799, 242] on div "Report-Output" at bounding box center [715, 260] width 633 height 36
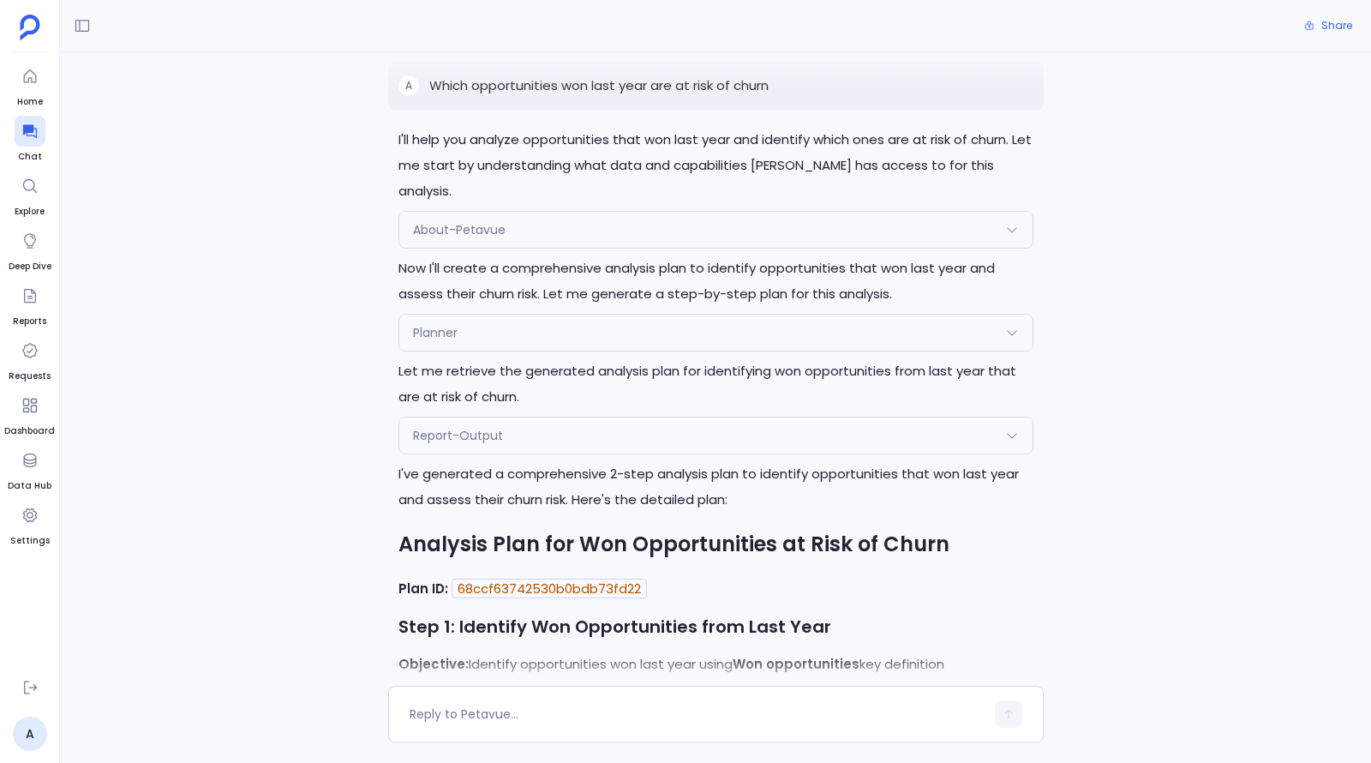
scroll to position [0, 0]
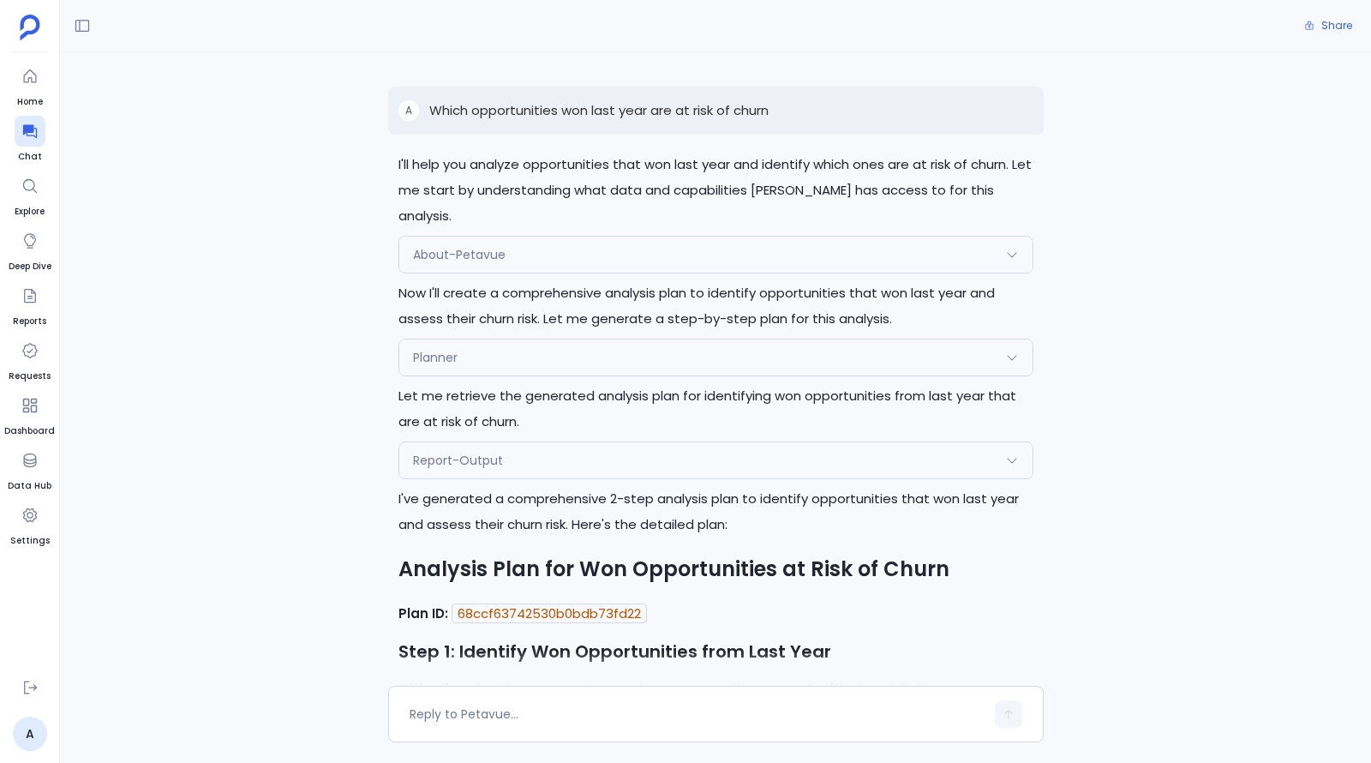
click at [777, 237] on div "About-Petavue" at bounding box center [715, 255] width 633 height 36
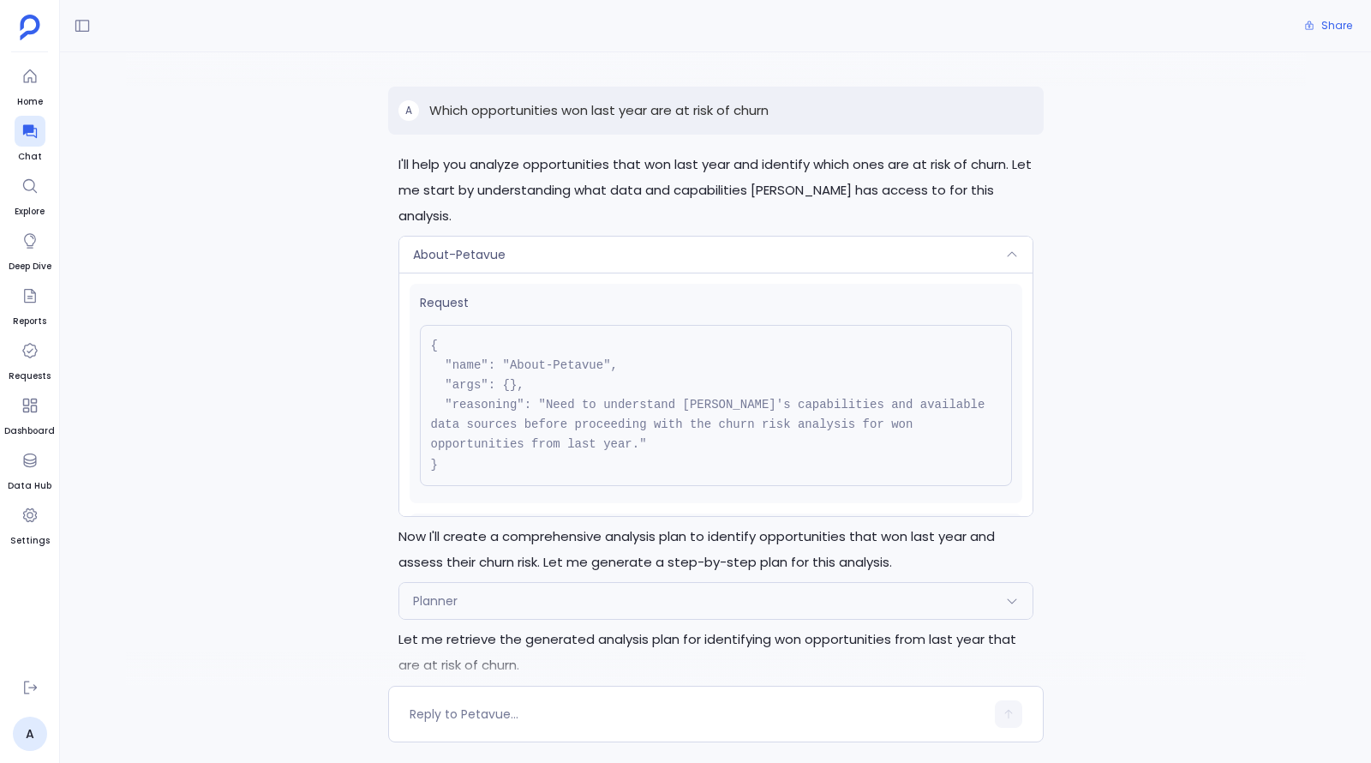
click at [737, 237] on div "About-Petavue" at bounding box center [715, 255] width 633 height 36
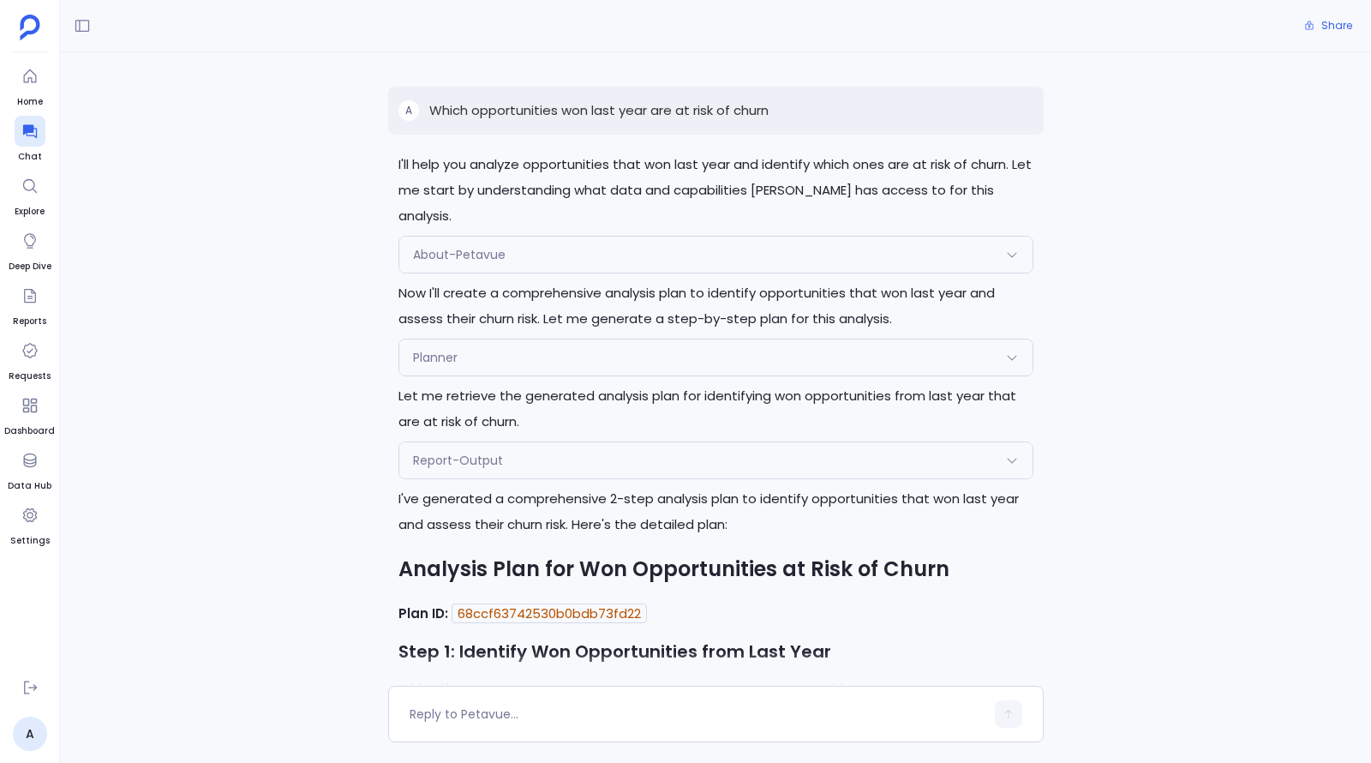
click at [746, 339] on div "Planner" at bounding box center [715, 357] width 633 height 36
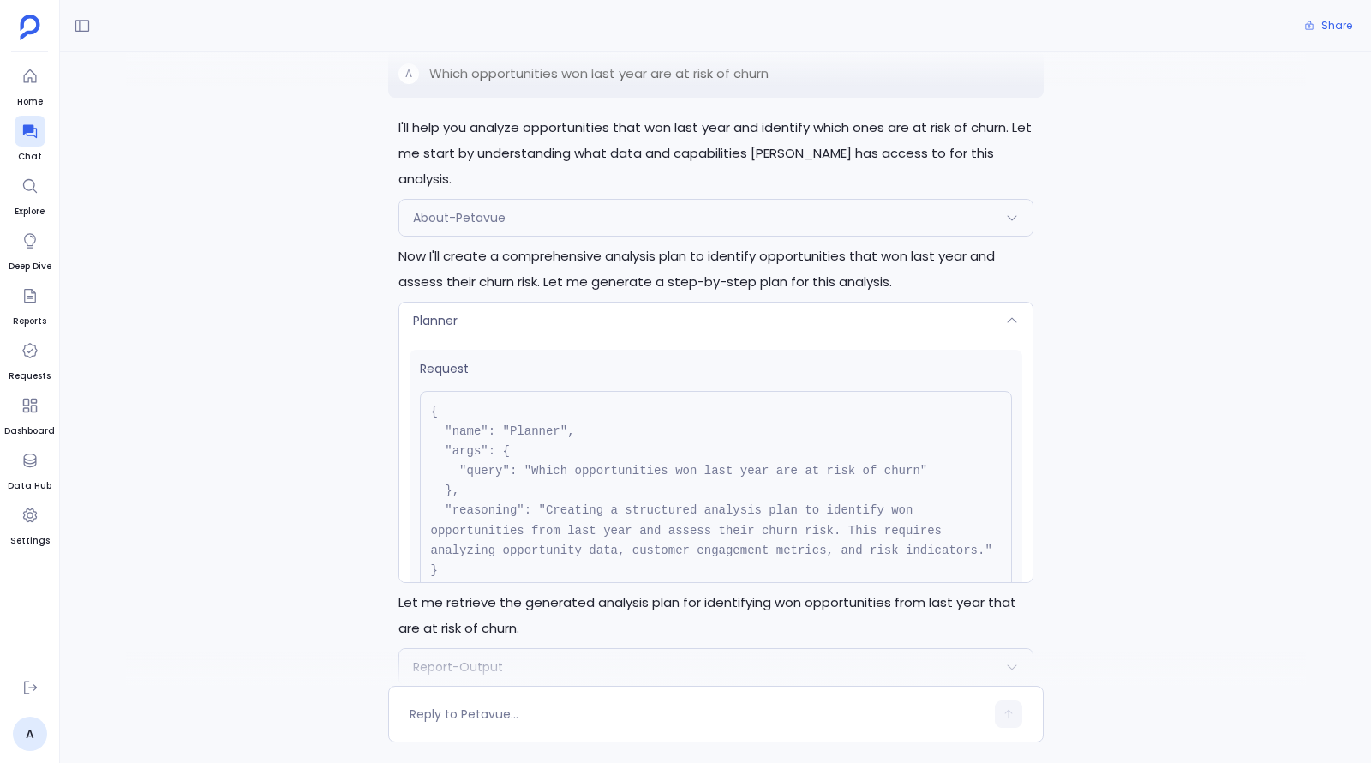
scroll to position [58, 0]
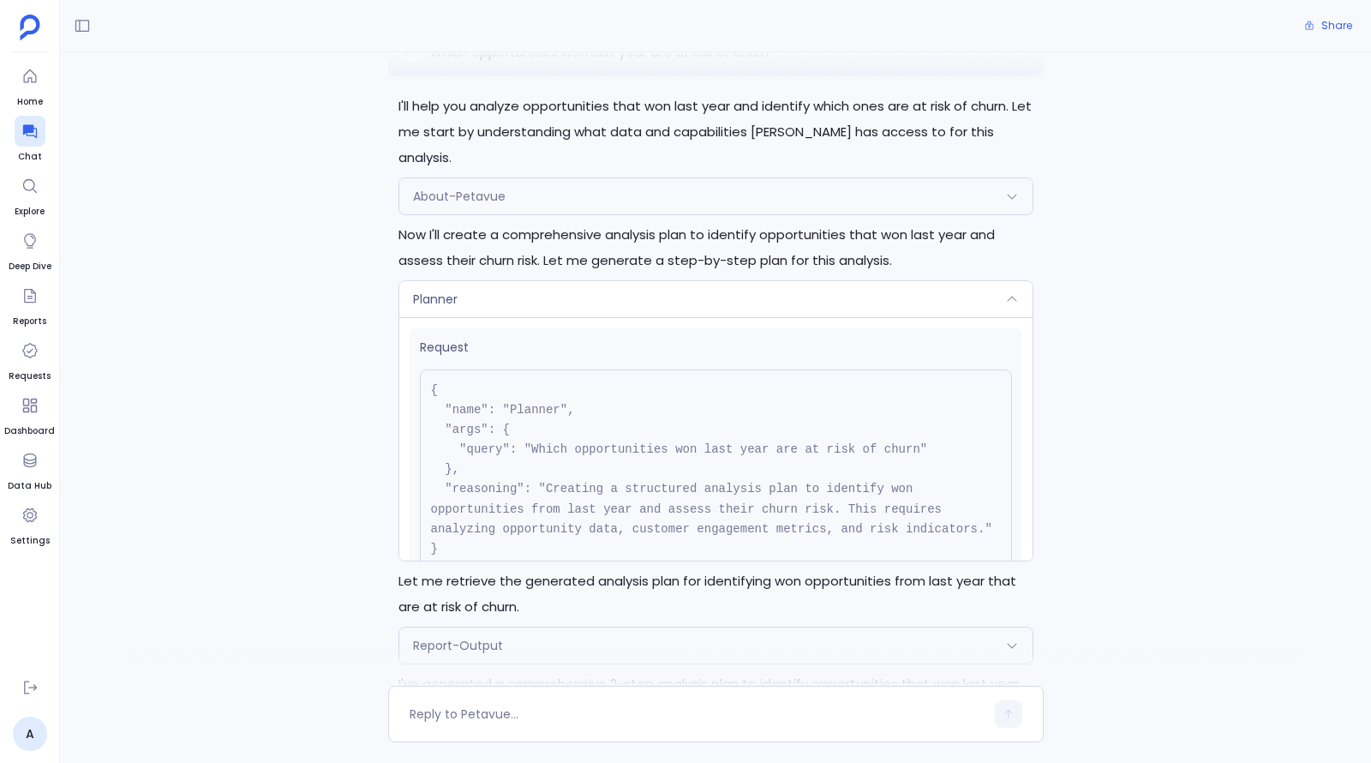
click at [608, 281] on div "Planner" at bounding box center [715, 299] width 633 height 36
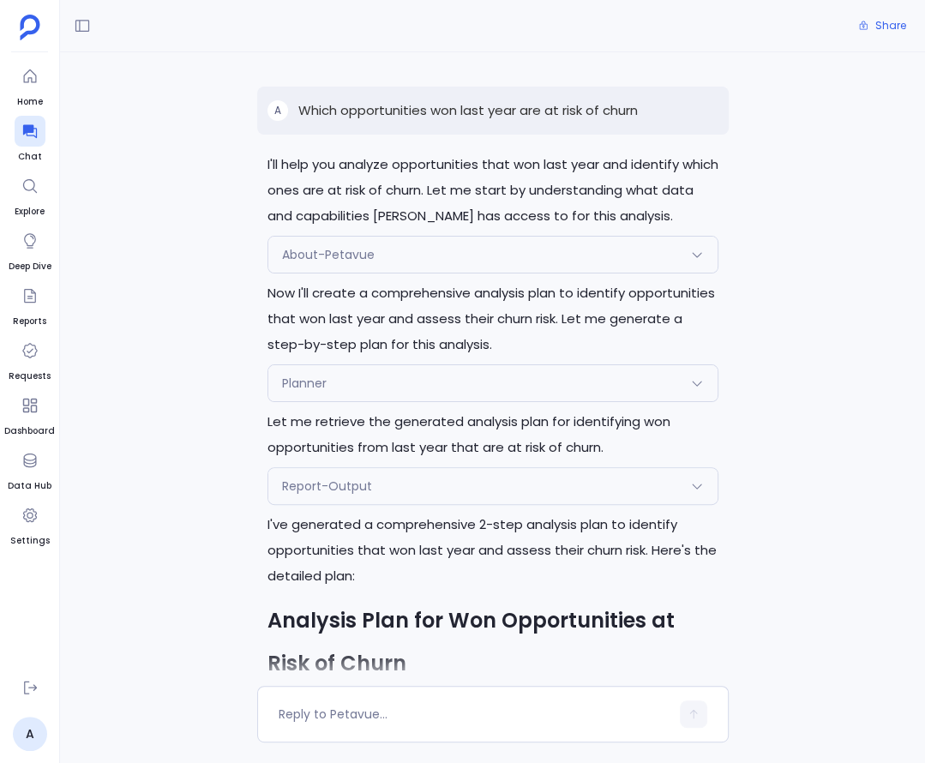
scroll to position [2057, 0]
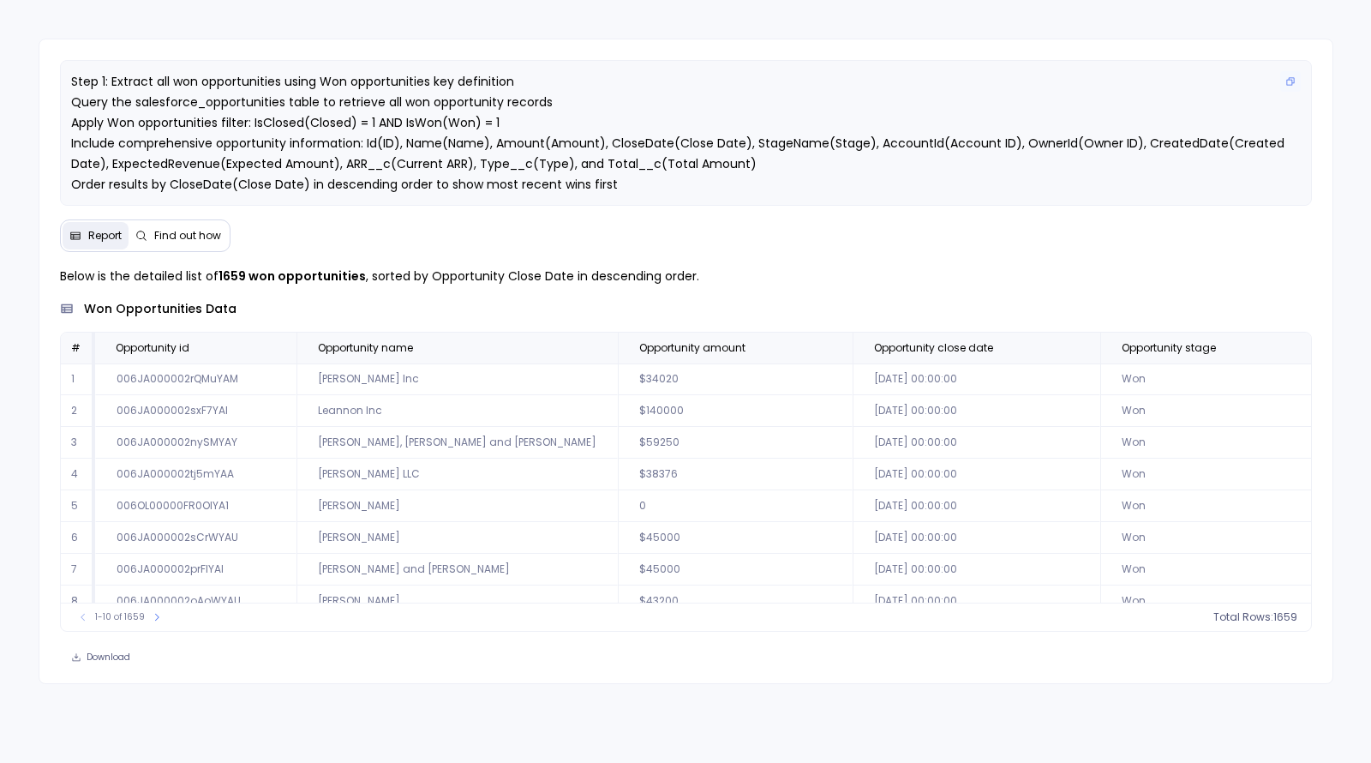
click at [804, 146] on span "Step 1: Extract all won opportunities using Won opportunities key definition Qu…" at bounding box center [679, 143] width 1217 height 141
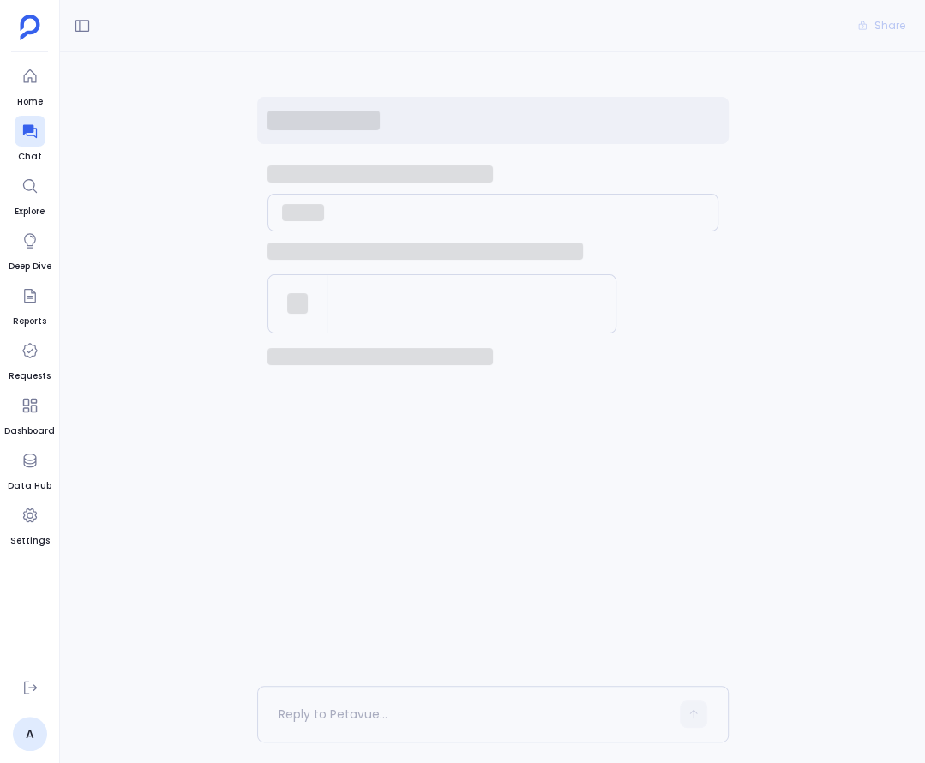
scroll to position [1426, 0]
